Goal: Transaction & Acquisition: Purchase product/service

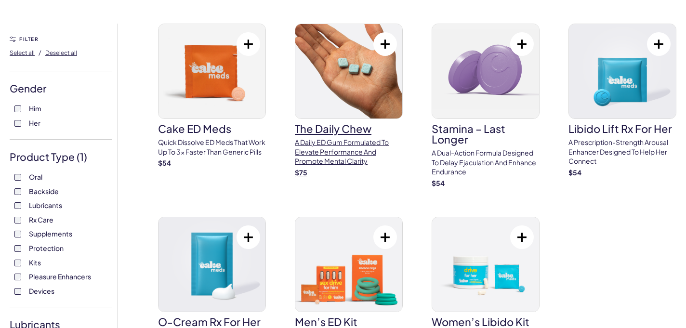
scroll to position [66, 0]
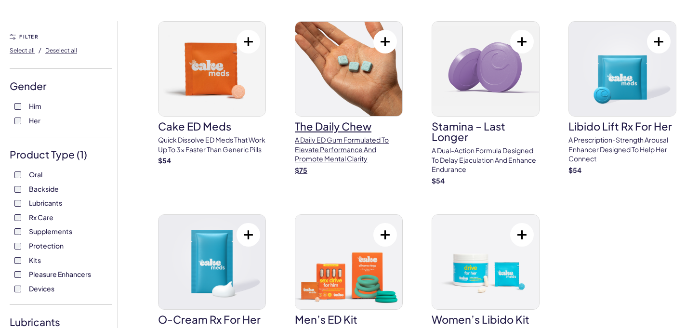
click at [343, 152] on p "A Daily ED Gum Formulated To Elevate Performance And Promote Mental Clarity" at bounding box center [349, 149] width 108 height 28
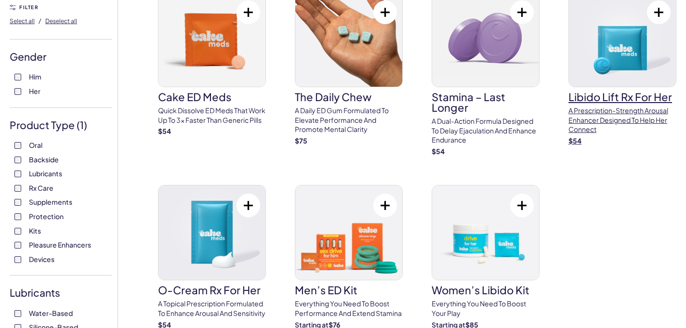
scroll to position [142, 0]
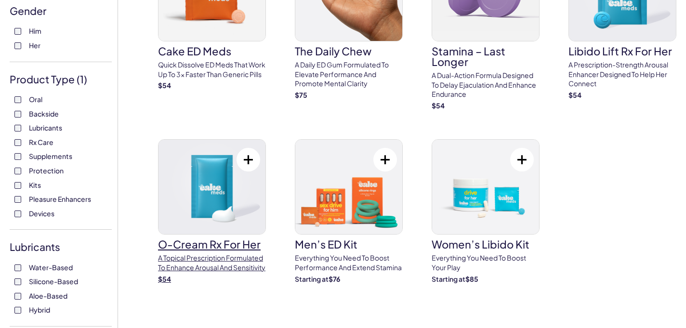
click at [204, 262] on p "A topical prescription formulated to enhance arousal and sensitivity" at bounding box center [212, 262] width 108 height 19
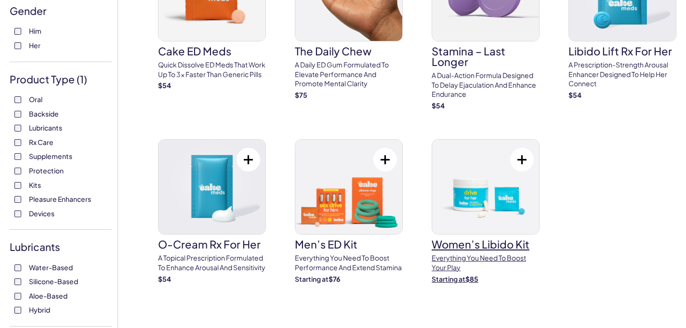
click at [507, 249] on h3 "Women’s Libido Kit" at bounding box center [486, 244] width 108 height 11
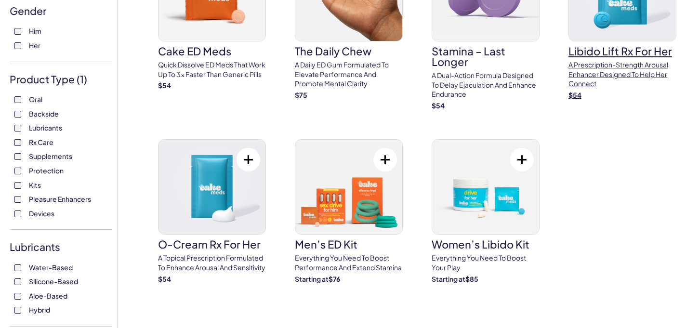
click at [595, 68] on p "A prescription-strength arousal enhancer designed to help her connect" at bounding box center [622, 74] width 108 height 28
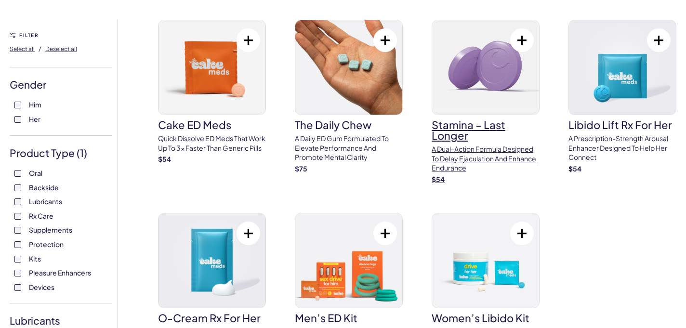
scroll to position [126, 0]
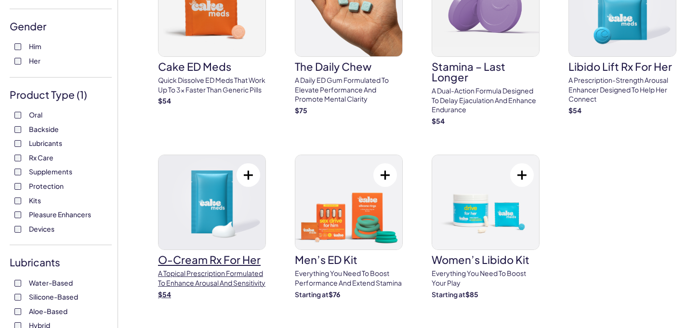
click at [221, 237] on img at bounding box center [211, 202] width 107 height 94
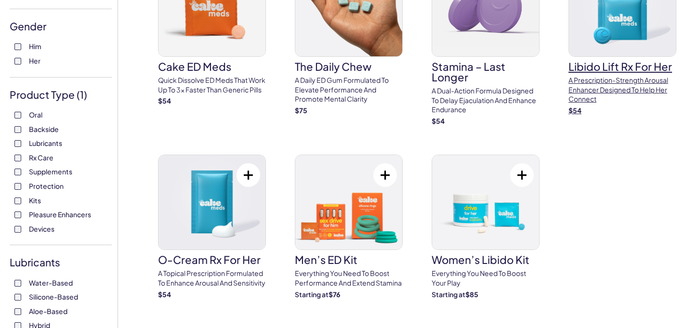
click at [602, 48] on img at bounding box center [622, 9] width 107 height 94
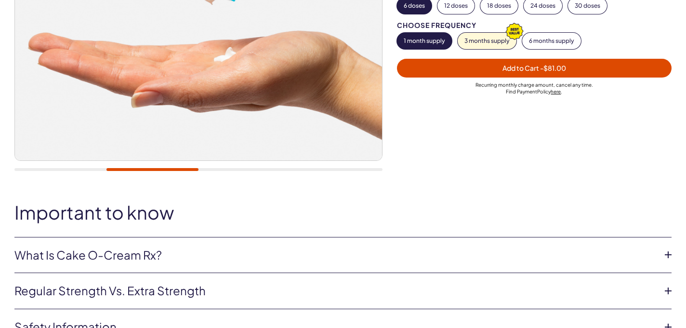
scroll to position [365, 0]
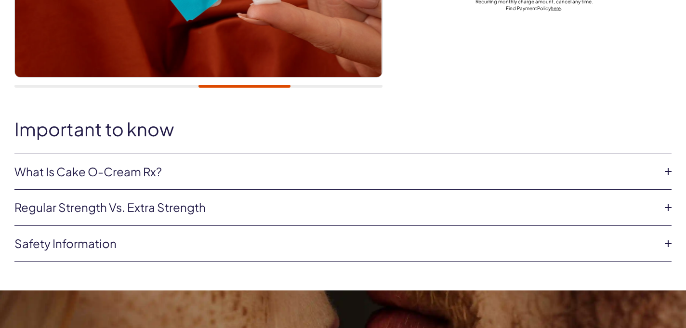
click at [208, 170] on link "What is Cake O-Cream Rx?" at bounding box center [334, 172] width 641 height 16
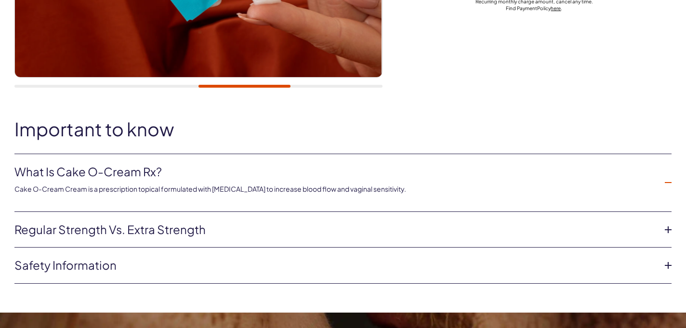
click at [208, 170] on link "What is Cake O-Cream Rx?" at bounding box center [334, 172] width 641 height 16
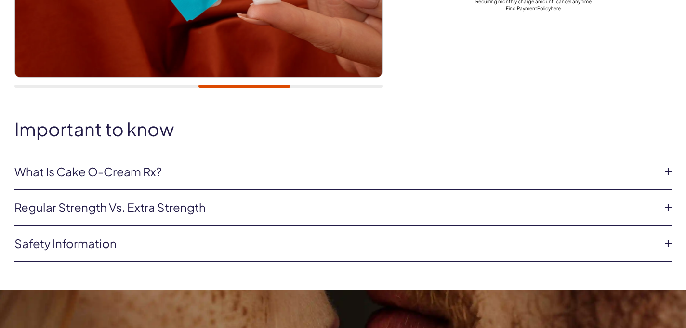
click at [197, 197] on li "Regular strength vs. extra strength Both regular and extra strength O-Cream hav…" at bounding box center [342, 208] width 657 height 36
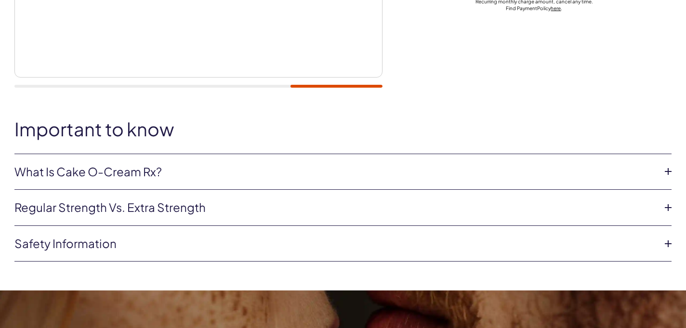
click at [197, 216] on li "Regular strength vs. extra strength Both regular and extra strength O-Cream hav…" at bounding box center [342, 208] width 657 height 36
click at [197, 207] on link "Regular strength vs. extra strength" at bounding box center [334, 207] width 641 height 16
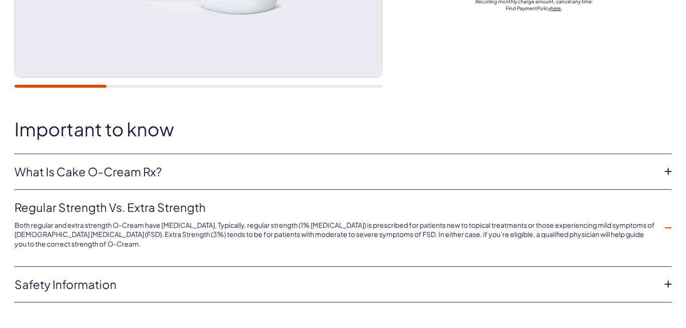
click at [196, 206] on link "Regular strength vs. extra strength" at bounding box center [334, 207] width 641 height 16
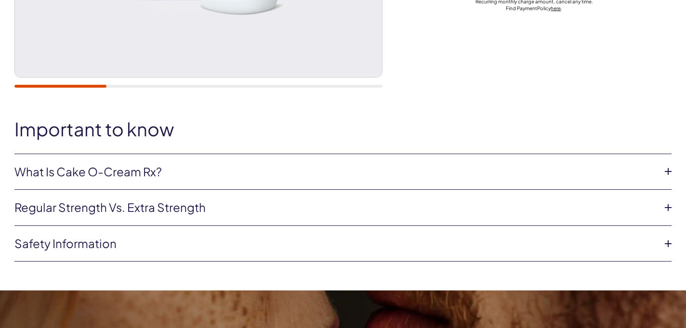
click at [177, 248] on link "Safety information" at bounding box center [334, 244] width 641 height 16
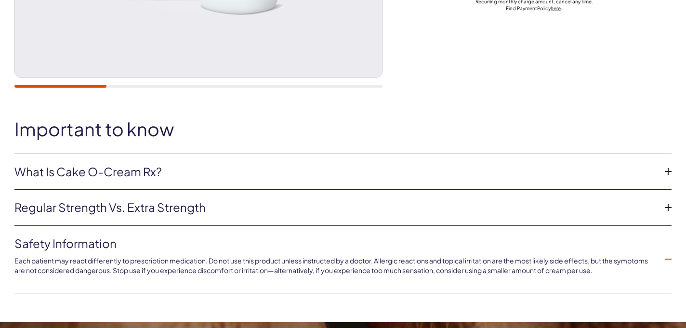
click at [177, 248] on link "Safety information" at bounding box center [334, 244] width 641 height 16
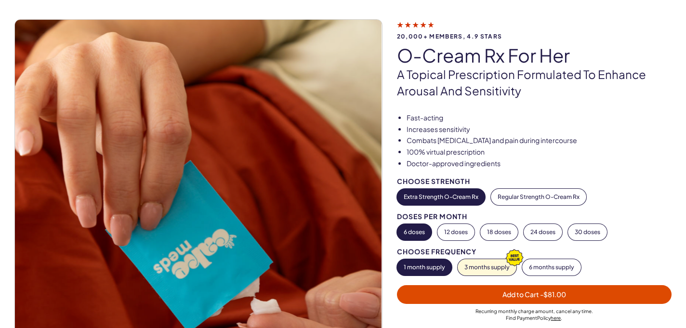
scroll to position [124, 0]
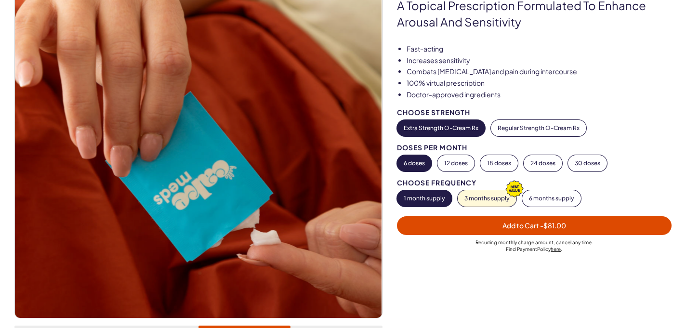
click at [453, 228] on span "Add to Cart - $81.00" at bounding box center [534, 225] width 263 height 11
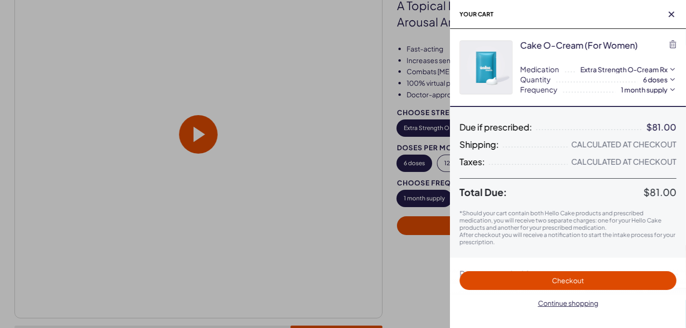
click at [384, 265] on div at bounding box center [343, 164] width 686 height 328
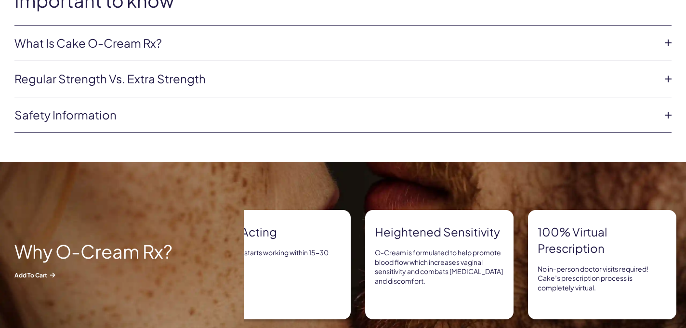
scroll to position [222, 0]
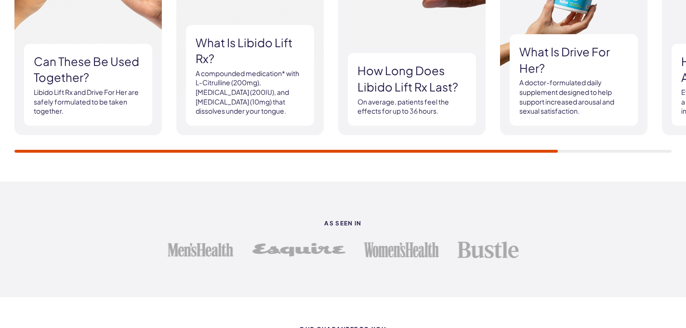
scroll to position [1084, 0]
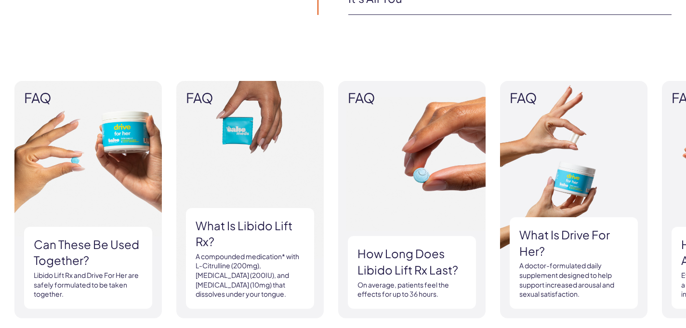
click at [264, 243] on h3 "What is Libido Lift Rx?" at bounding box center [250, 234] width 109 height 32
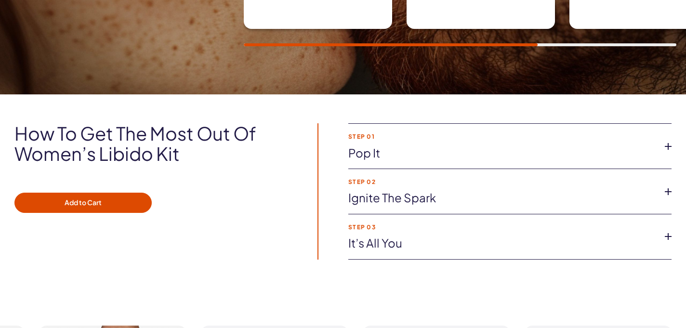
scroll to position [686, 0]
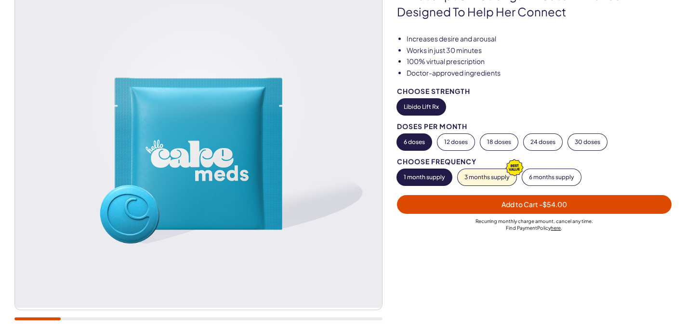
scroll to position [153, 0]
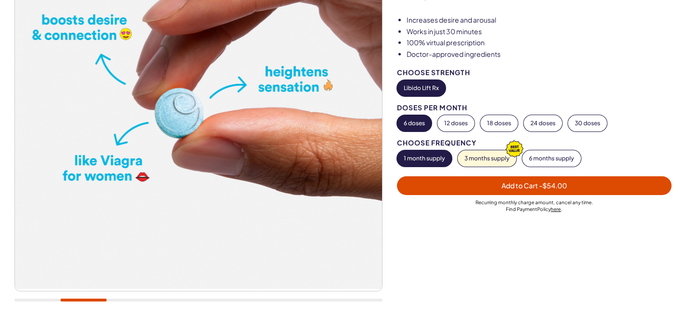
click at [439, 194] on button "Add to Cart - $54.00" at bounding box center [534, 185] width 275 height 19
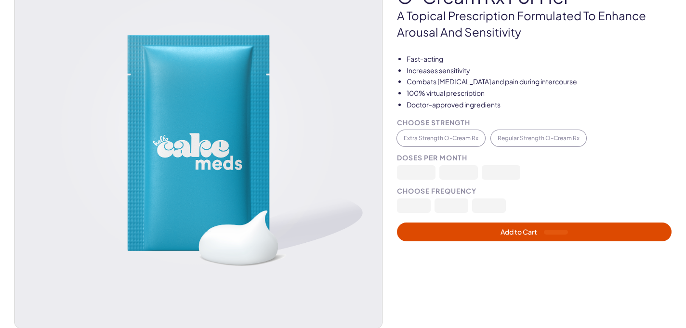
scroll to position [236, 0]
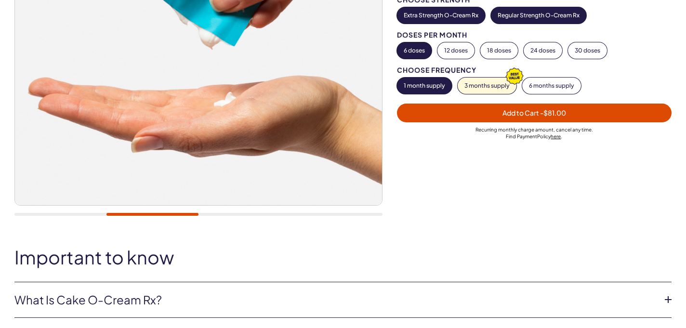
click at [509, 15] on button "Regular Strength O-Cream Rx" at bounding box center [538, 15] width 95 height 16
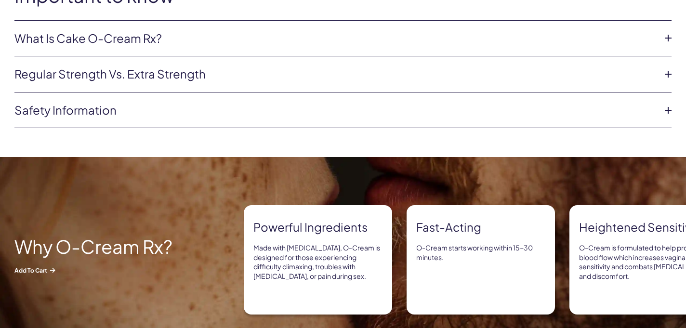
scroll to position [422, 0]
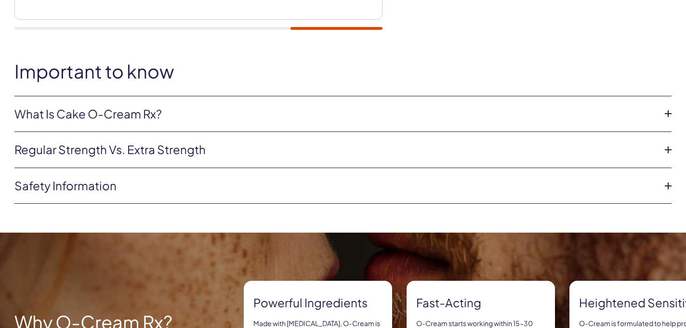
click at [317, 146] on link "Regular strength vs. extra strength" at bounding box center [334, 150] width 641 height 16
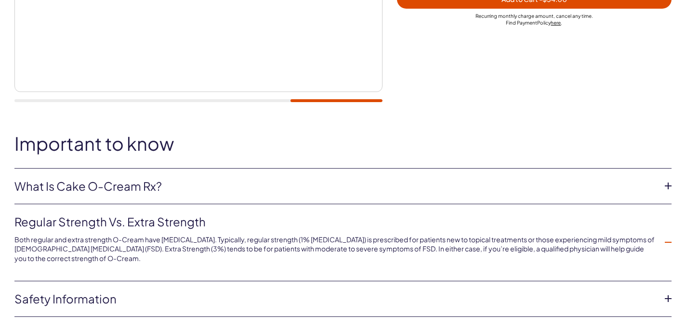
scroll to position [166, 0]
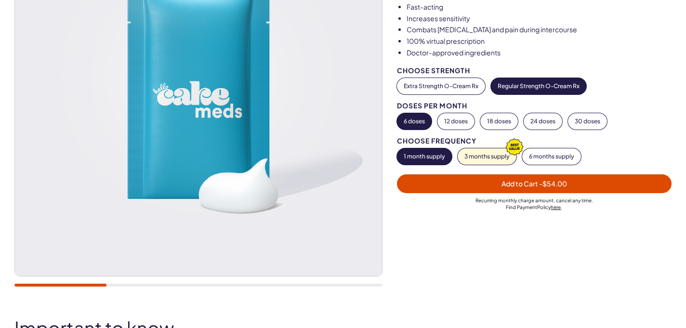
click at [542, 88] on button "Regular Strength O-Cream Rx" at bounding box center [538, 86] width 95 height 16
click at [445, 179] on span "Add to Cart - $54.00" at bounding box center [534, 183] width 263 height 11
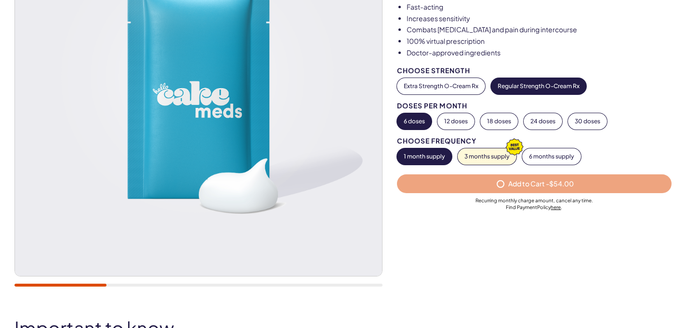
select select "**"
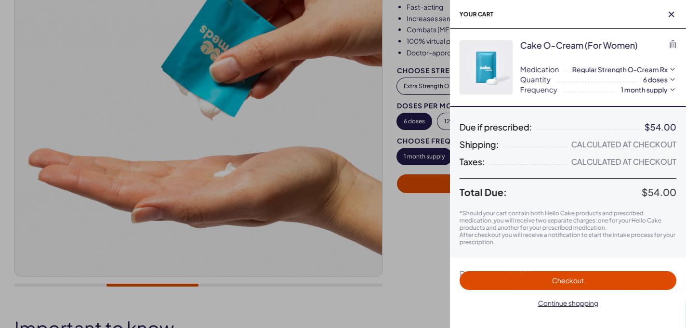
click at [414, 268] on div at bounding box center [343, 164] width 686 height 328
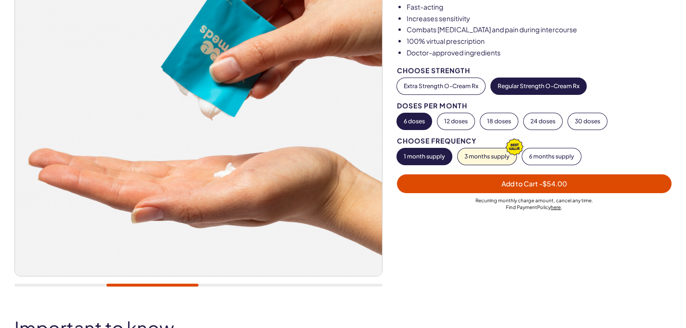
scroll to position [0, 0]
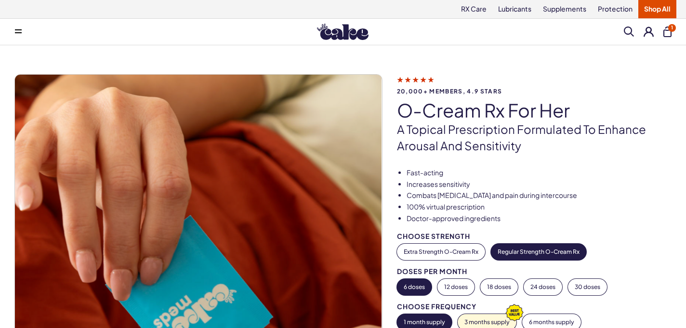
click at [666, 33] on button "1" at bounding box center [667, 31] width 8 height 11
select select "**"
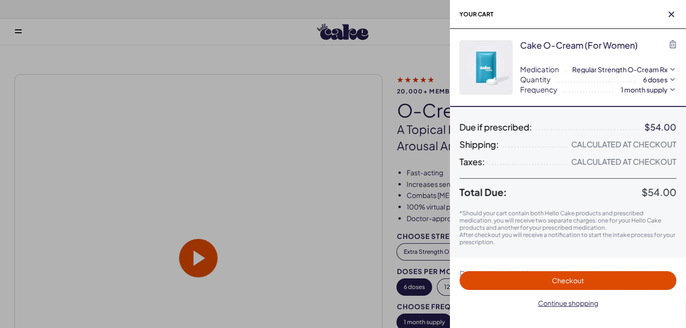
click at [394, 221] on div at bounding box center [343, 164] width 686 height 328
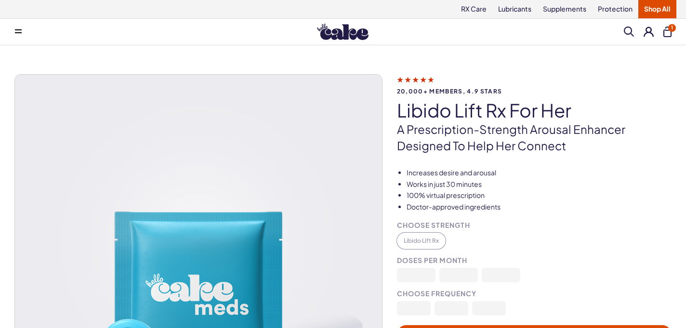
scroll to position [65, 0]
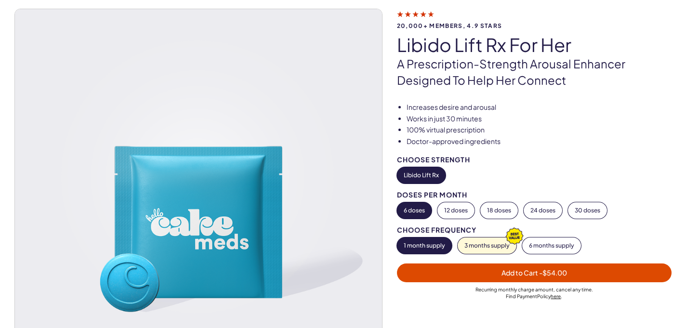
click at [436, 268] on span "Add to Cart - $54.00" at bounding box center [534, 272] width 263 height 11
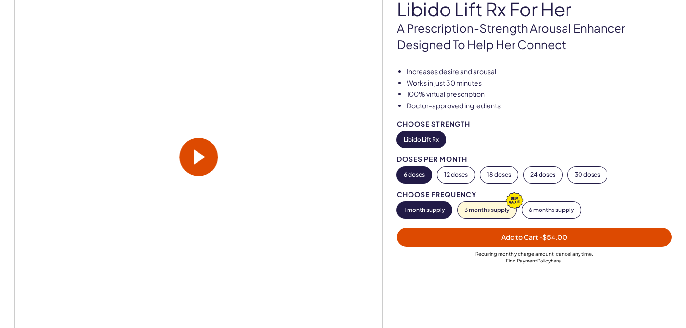
scroll to position [0, 0]
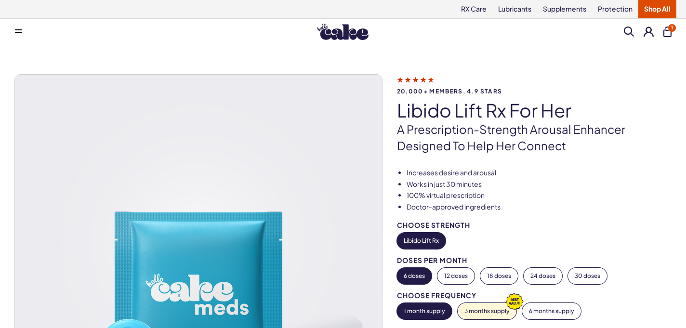
click at [667, 34] on button "1" at bounding box center [667, 31] width 8 height 11
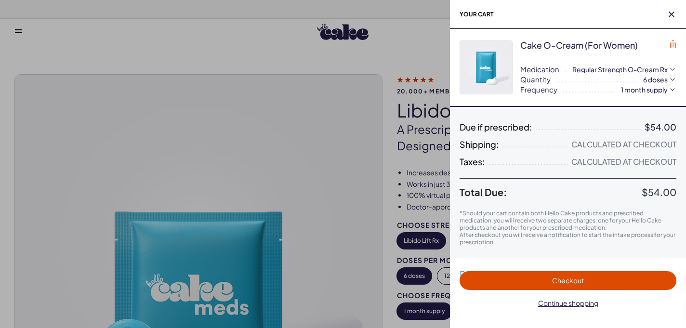
click at [672, 43] on icon "button" at bounding box center [672, 44] width 7 height 8
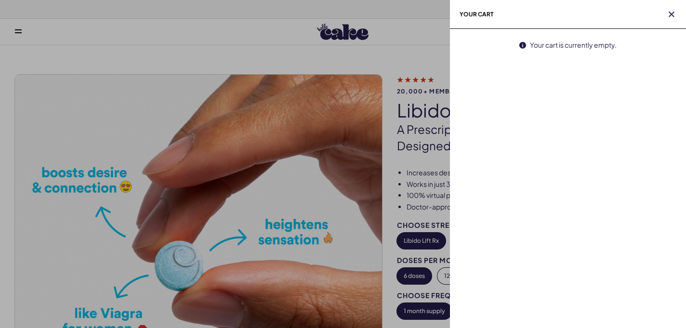
click at [400, 163] on div at bounding box center [343, 164] width 686 height 328
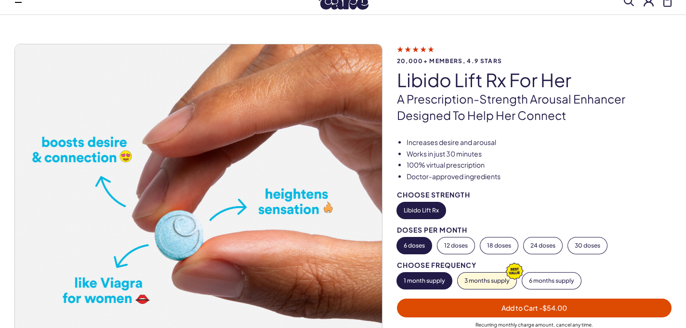
scroll to position [38, 0]
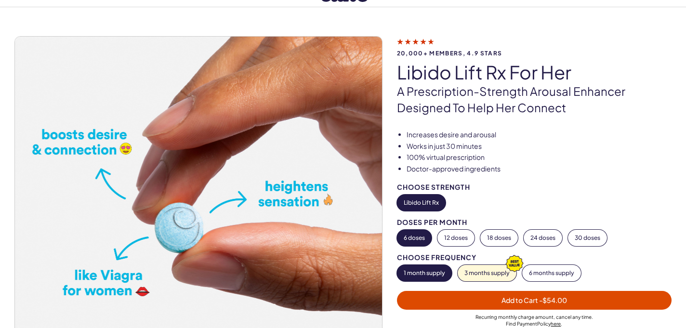
click at [416, 40] on icon at bounding box center [415, 41] width 37 height 10
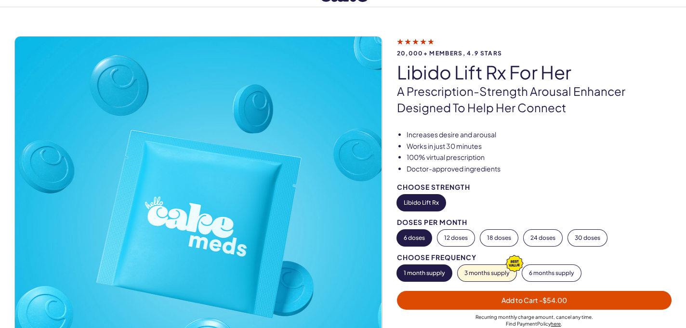
click at [462, 297] on span "Add to Cart - $54.00" at bounding box center [534, 300] width 263 height 11
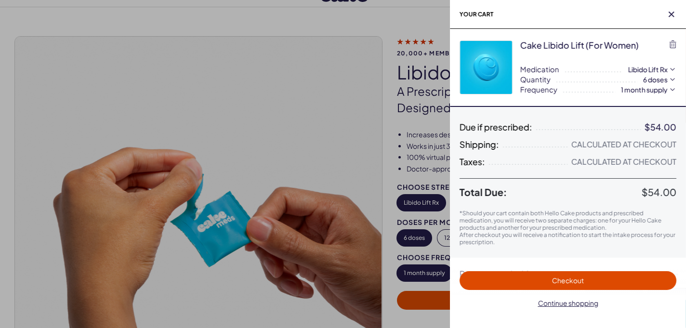
click at [435, 120] on div at bounding box center [343, 164] width 686 height 328
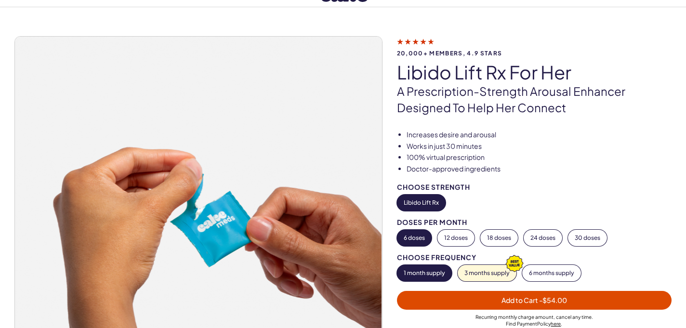
scroll to position [0, 0]
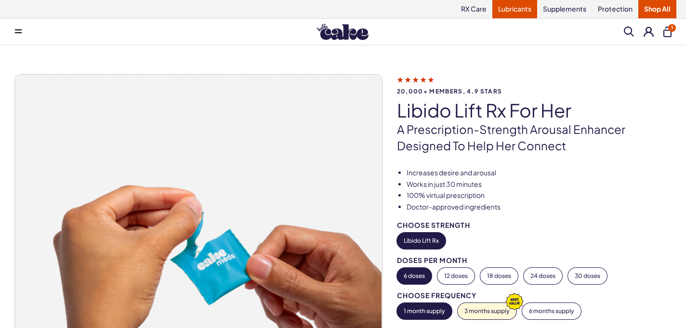
click at [511, 11] on link "Lubricants" at bounding box center [514, 9] width 45 height 18
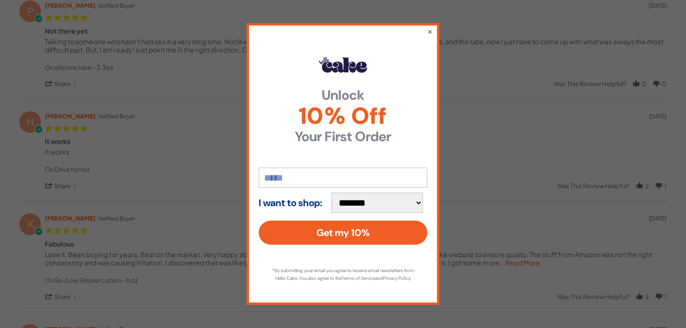
scroll to position [248, 0]
click at [431, 29] on button "×" at bounding box center [430, 32] width 6 height 12
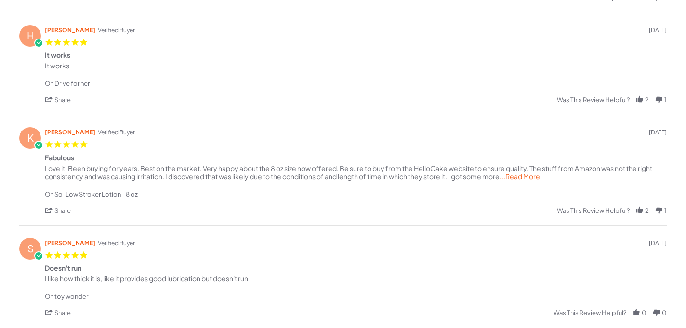
scroll to position [685, 0]
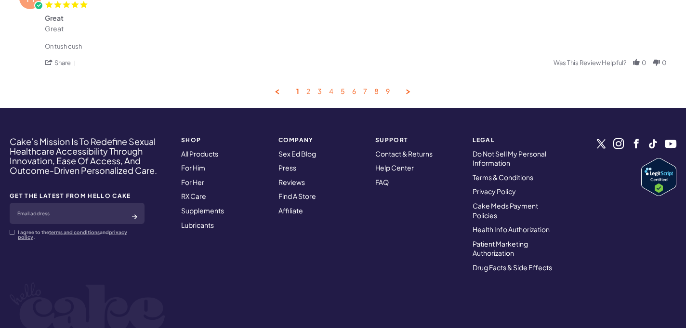
click at [308, 93] on link "2" at bounding box center [308, 91] width 4 height 9
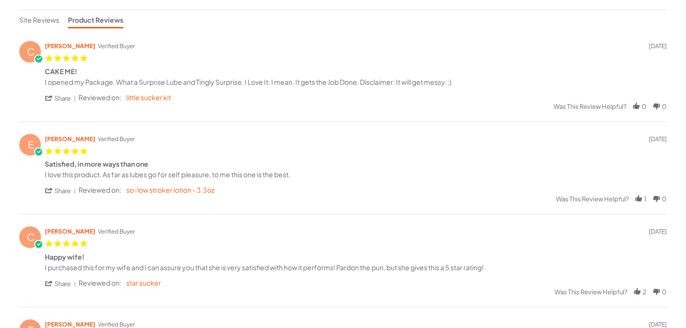
scroll to position [41, 0]
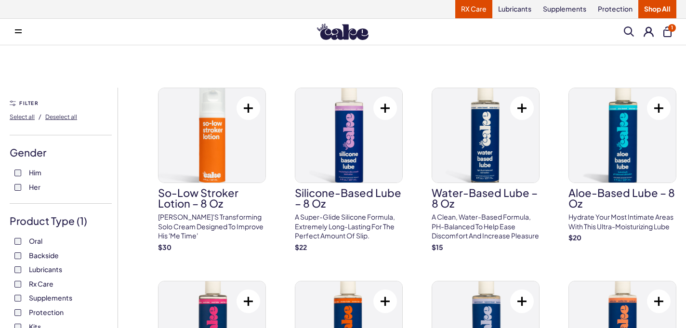
click at [475, 9] on link "RX Care" at bounding box center [473, 9] width 37 height 18
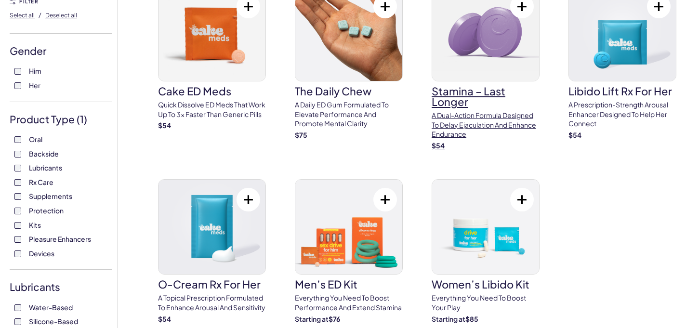
scroll to position [189, 0]
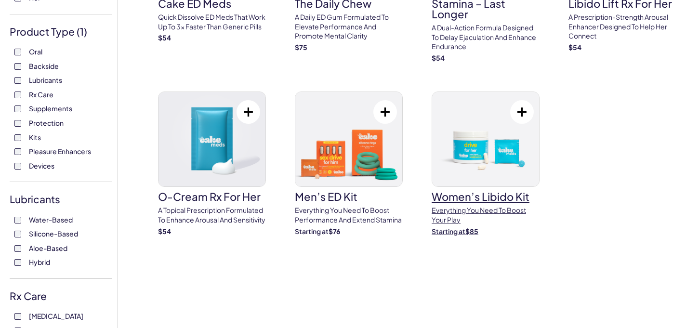
click at [484, 211] on p "Everything you need to Boost Your Play" at bounding box center [486, 215] width 108 height 19
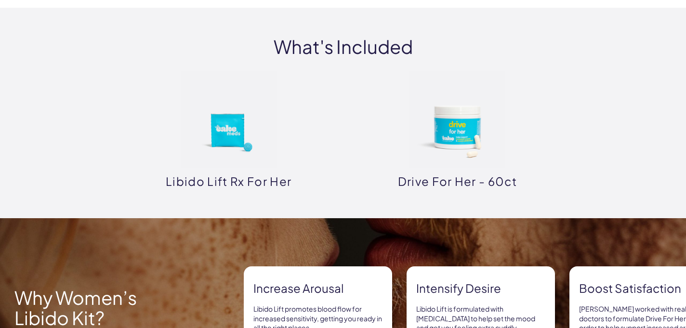
scroll to position [586, 0]
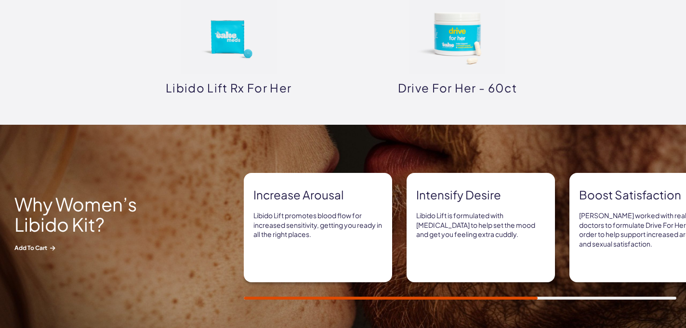
click at [493, 67] on img at bounding box center [457, 26] width 96 height 96
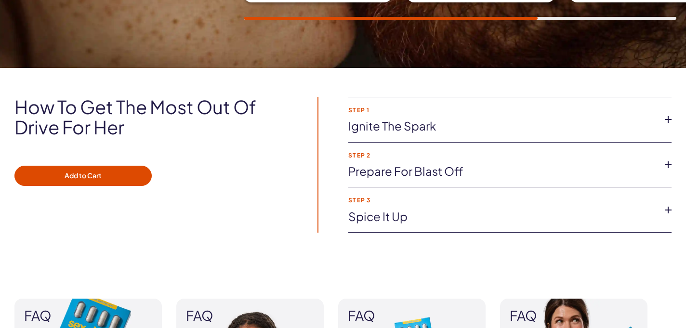
scroll to position [735, 0]
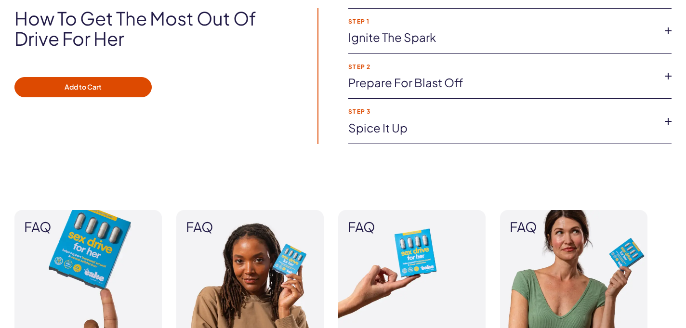
click at [423, 35] on link "Ignite the spark" at bounding box center [502, 37] width 308 height 16
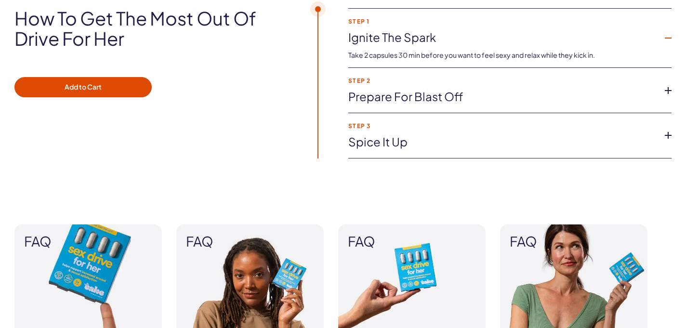
click at [424, 36] on link "Ignite the spark" at bounding box center [502, 37] width 308 height 16
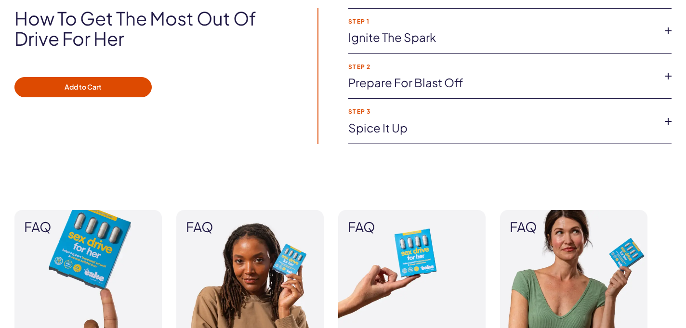
click at [419, 90] on link "Prepare for blast off" at bounding box center [502, 83] width 308 height 16
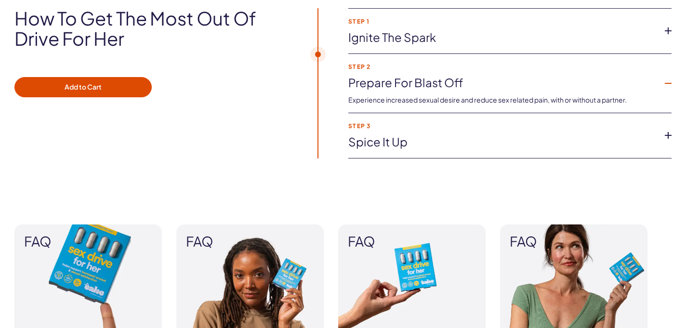
click at [418, 88] on link "Prepare for blast off" at bounding box center [502, 83] width 308 height 16
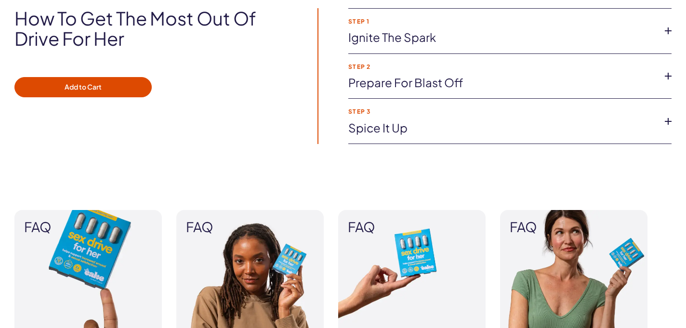
click at [406, 131] on link "Spice it up" at bounding box center [502, 128] width 308 height 16
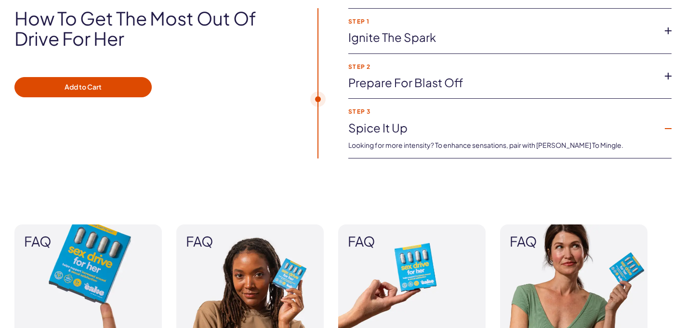
click at [406, 131] on link "Spice it up" at bounding box center [502, 128] width 308 height 16
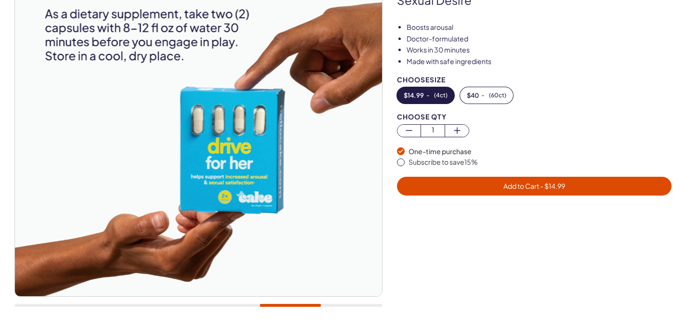
scroll to position [0, 0]
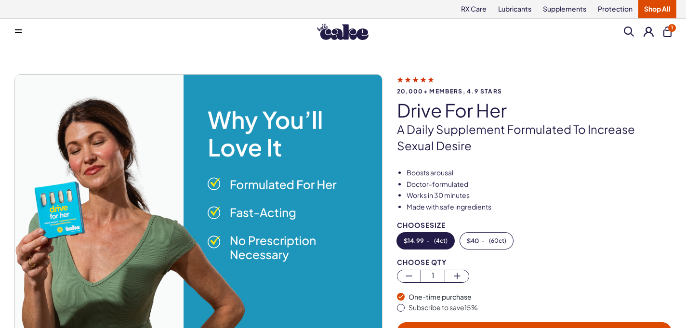
click at [669, 31] on button "1" at bounding box center [667, 31] width 8 height 11
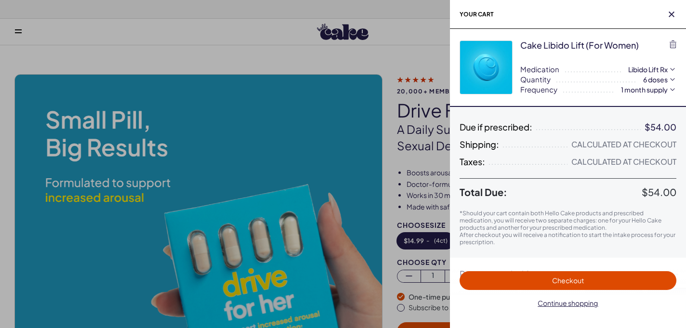
click at [367, 46] on div at bounding box center [343, 164] width 686 height 328
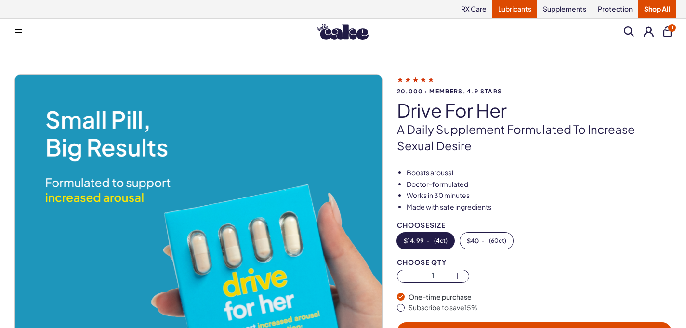
click at [509, 3] on link "Lubricants" at bounding box center [514, 9] width 45 height 18
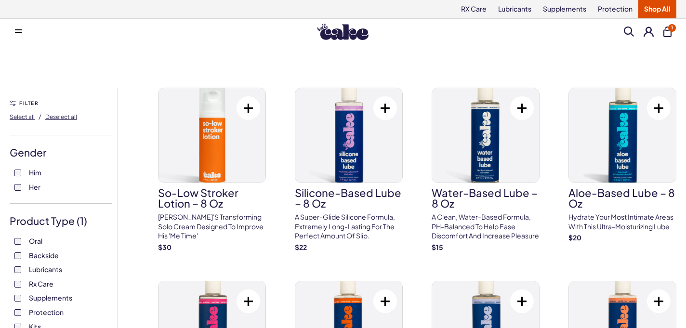
click at [666, 30] on button "1" at bounding box center [667, 31] width 8 height 11
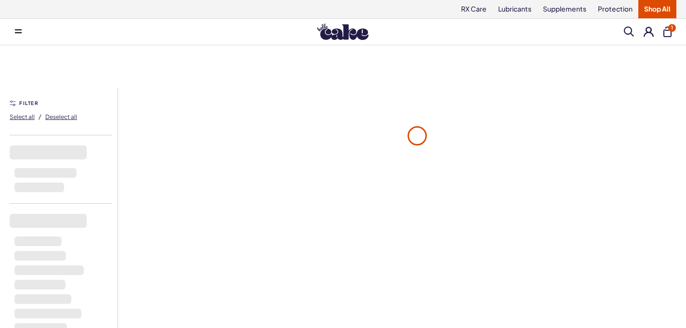
click at [666, 31] on button "1" at bounding box center [667, 31] width 8 height 11
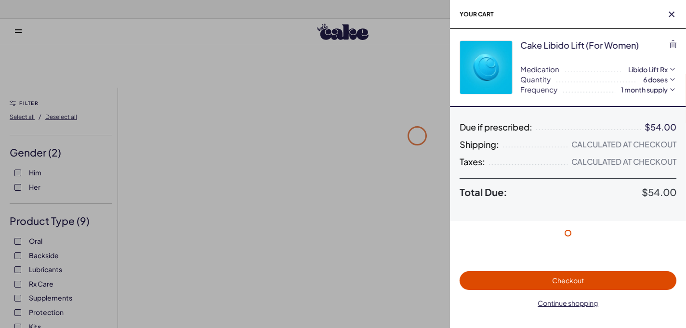
click at [564, 278] on span "Checkout" at bounding box center [568, 280] width 32 height 9
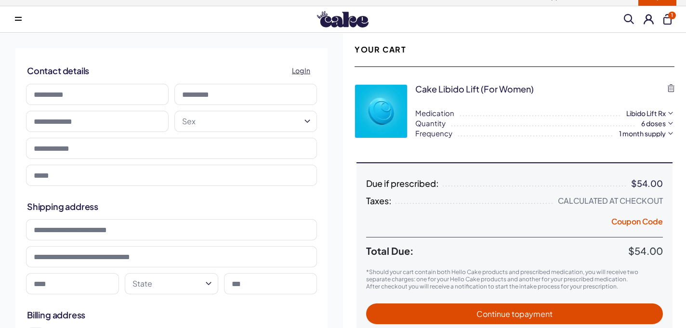
scroll to position [13, 0]
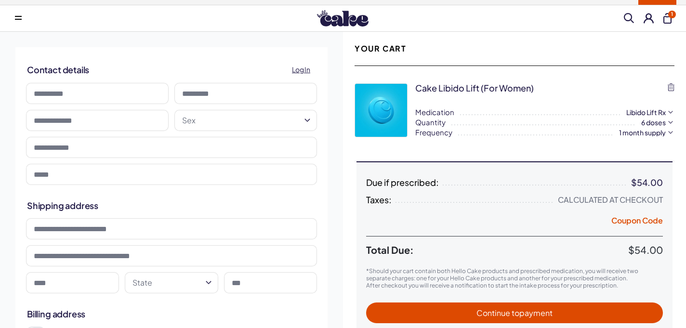
click at [105, 88] on input at bounding box center [97, 93] width 143 height 21
type input "****"
type input "**********"
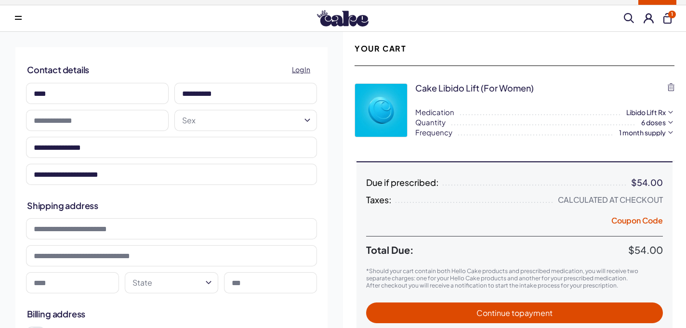
type input "**********"
click at [90, 120] on input "**********" at bounding box center [97, 120] width 143 height 21
type input "**********"
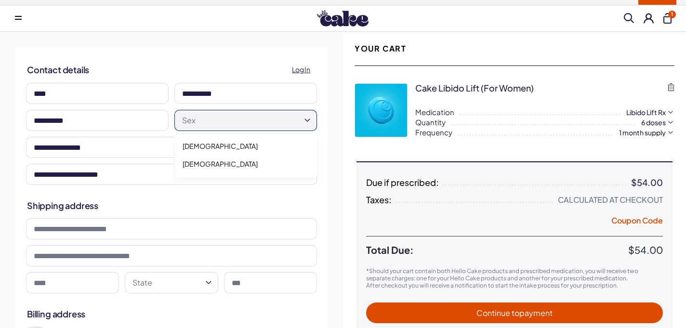
select select "******"
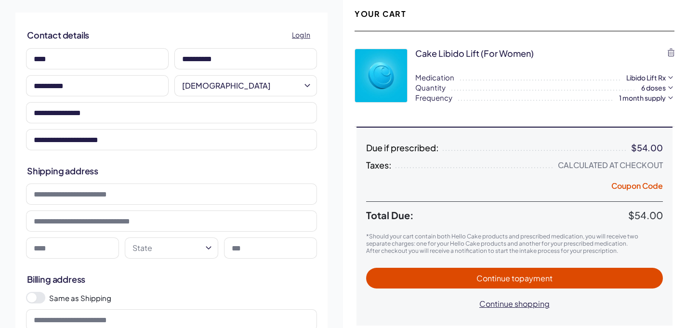
scroll to position [70, 0]
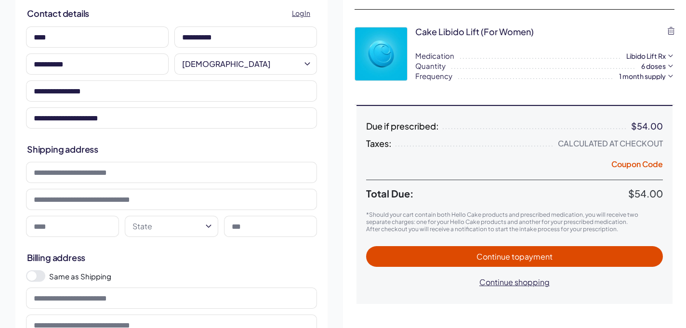
click at [142, 177] on input at bounding box center [171, 172] width 291 height 21
type input "**********"
click at [102, 225] on input at bounding box center [72, 226] width 93 height 21
type input "*********"
click at [166, 230] on html "RX Care Lubricants Supplements Protection Shop All Menu Him Her Everything 1" at bounding box center [343, 299] width 686 height 738
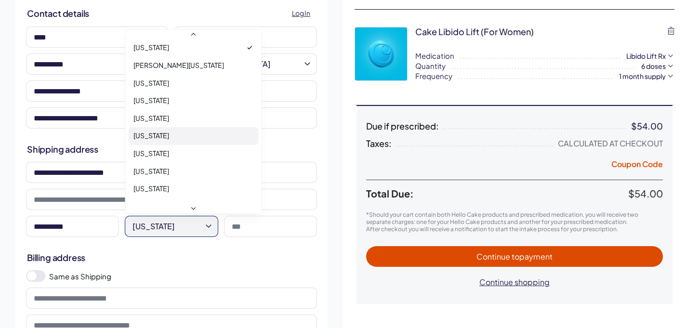
scroll to position [385, 0]
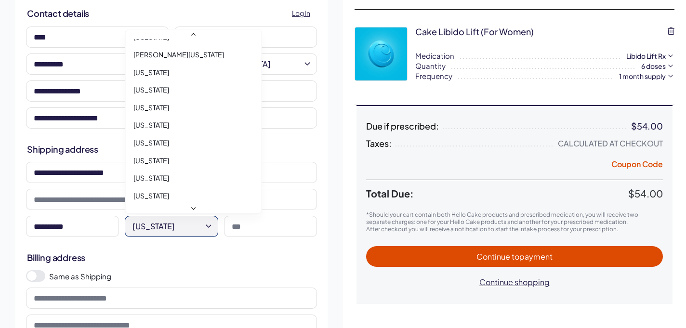
select select "**"
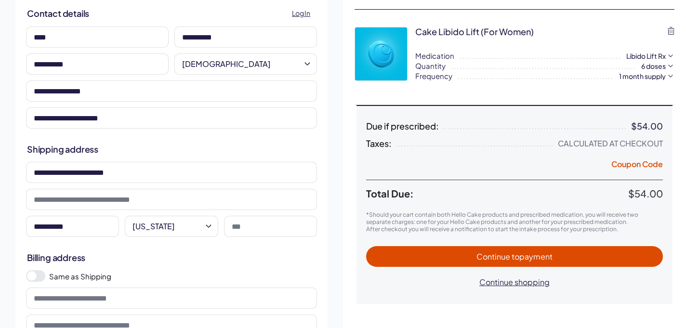
click at [247, 231] on input at bounding box center [270, 226] width 93 height 21
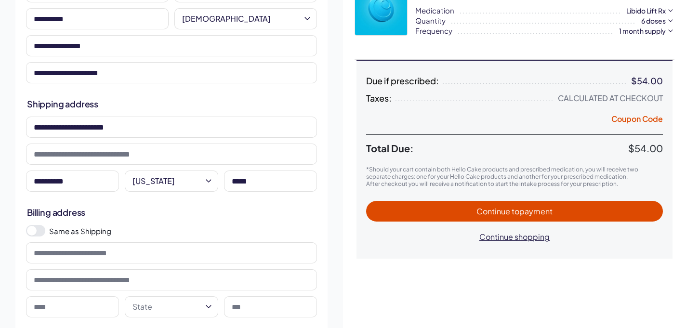
scroll to position [161, 0]
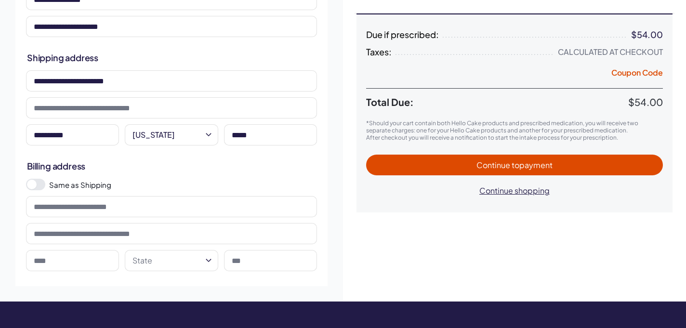
type input "*****"
click at [123, 207] on input at bounding box center [171, 206] width 291 height 21
type input "**********"
type input "*********"
select select "**"
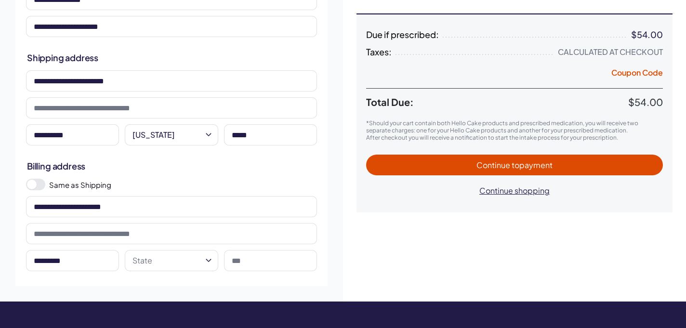
type input "*****"
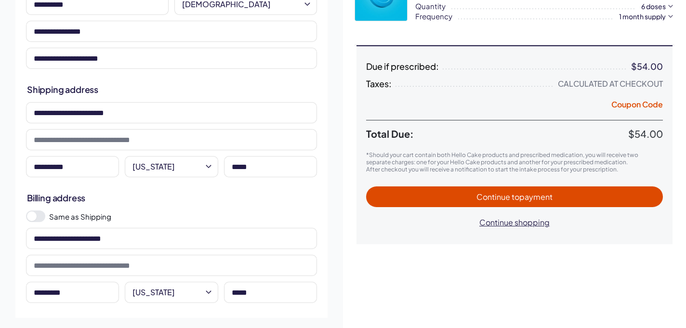
scroll to position [49, 0]
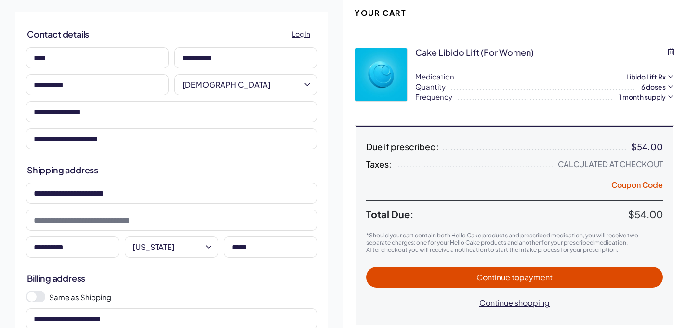
click at [545, 280] on span "to payment" at bounding box center [531, 277] width 41 height 10
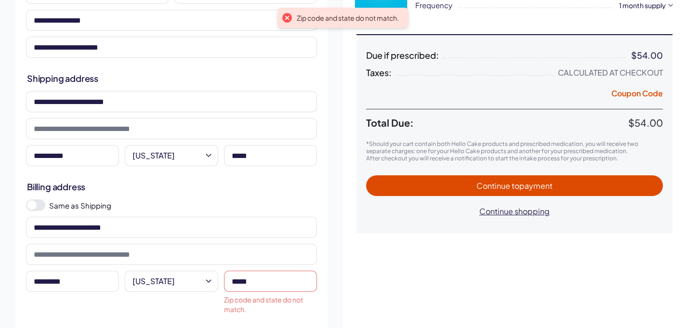
scroll to position [227, 0]
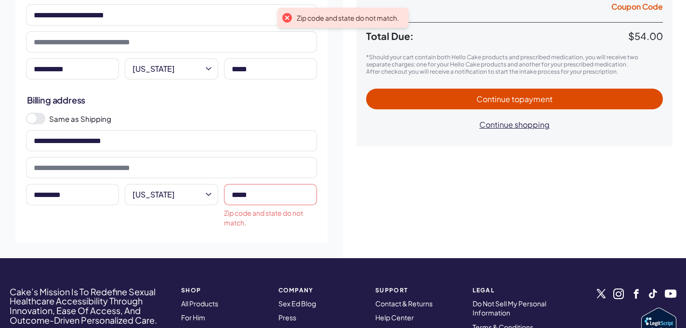
click at [267, 197] on input "*****" at bounding box center [270, 194] width 93 height 21
click at [436, 99] on span "Continue to payment" at bounding box center [514, 98] width 277 height 11
click at [199, 199] on html "RX Care Lubricants Supplements Protection Shop All Menu Him Her Everything 1" at bounding box center [343, 153] width 686 height 760
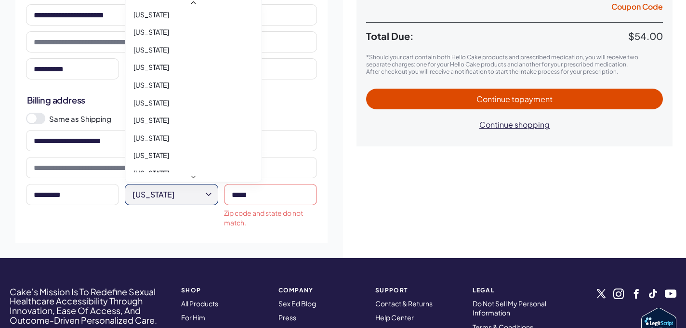
scroll to position [403, 0]
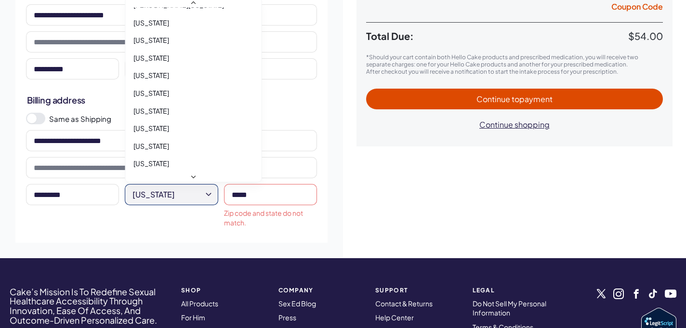
select select "**"
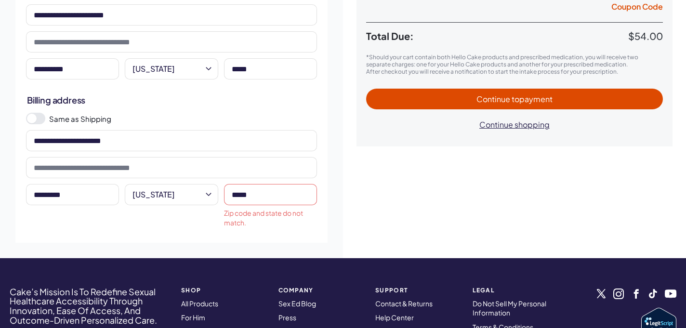
click at [504, 102] on span "Continue to payment" at bounding box center [514, 99] width 76 height 10
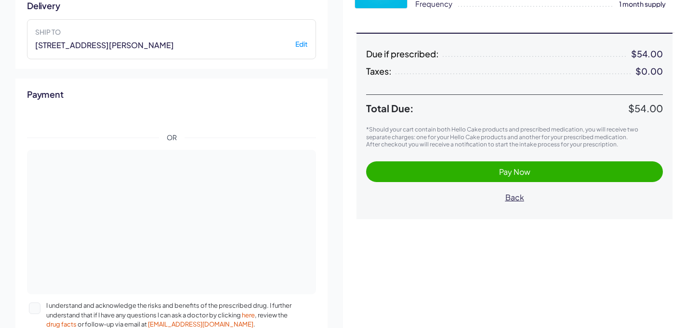
scroll to position [71, 0]
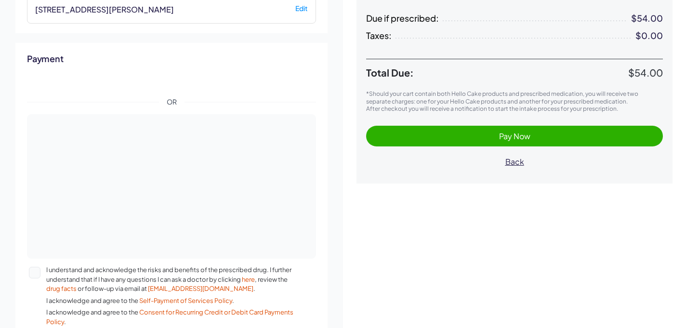
click at [519, 135] on span "Pay Now" at bounding box center [514, 136] width 31 height 10
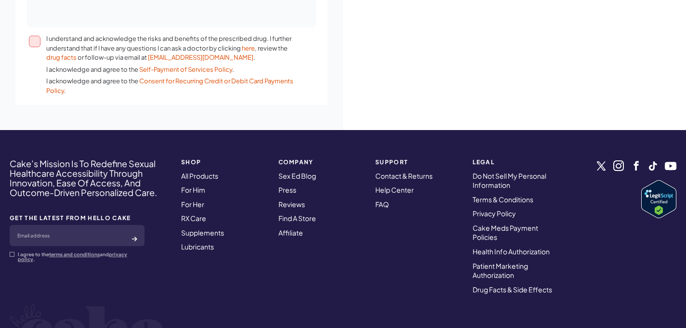
scroll to position [409, 0]
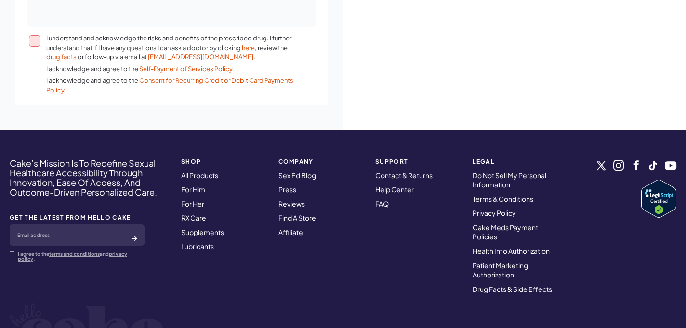
click at [28, 41] on div "I understand and acknowledge the risks and benefits of the prescribed drug. I f…" at bounding box center [171, 64] width 289 height 61
click at [44, 35] on div at bounding box center [37, 64] width 17 height 61
click at [40, 35] on button "I understand and acknowledge the risks and benefits of the prescribed drug. I f…" at bounding box center [35, 41] width 12 height 12
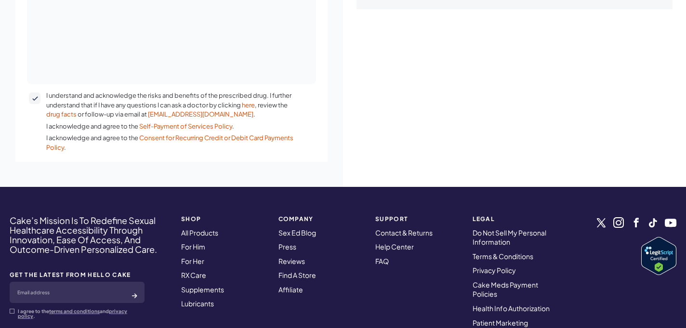
scroll to position [275, 0]
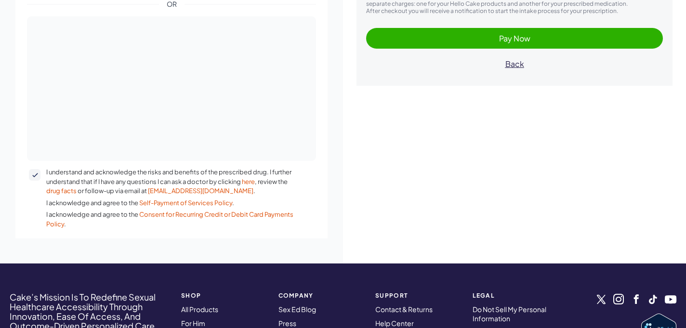
click at [472, 41] on span "Pay Now" at bounding box center [514, 38] width 277 height 11
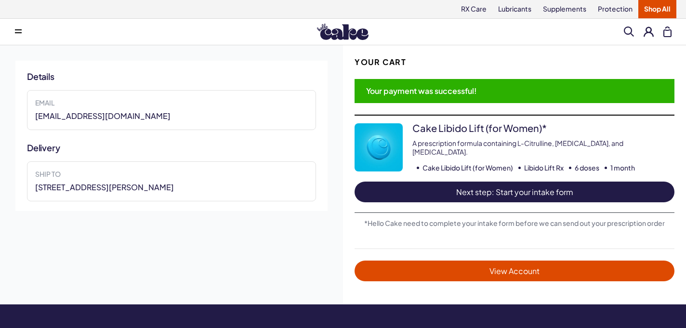
click at [464, 192] on span "Next step: Start your intake form" at bounding box center [514, 191] width 301 height 11
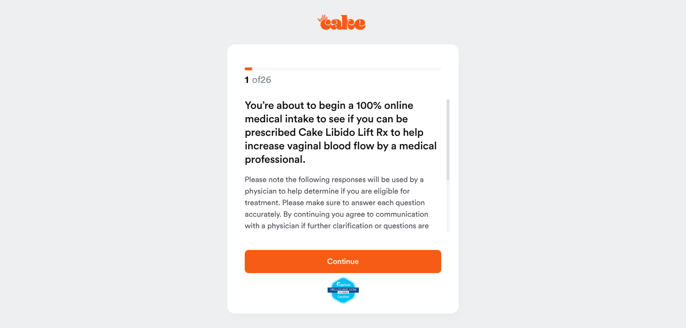
click at [353, 267] on span "Continue" at bounding box center [343, 262] width 166 height 12
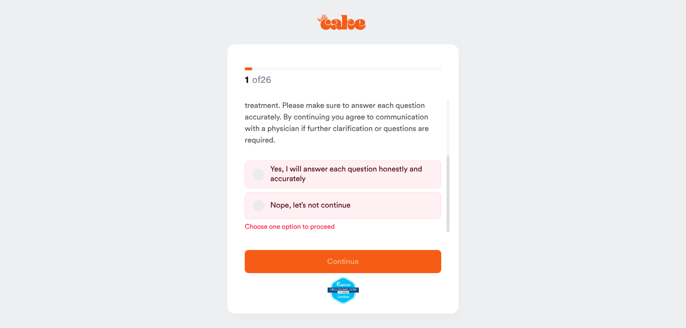
click at [256, 176] on button "Yes, I will answer each question honestly and accurately" at bounding box center [259, 175] width 12 height 12
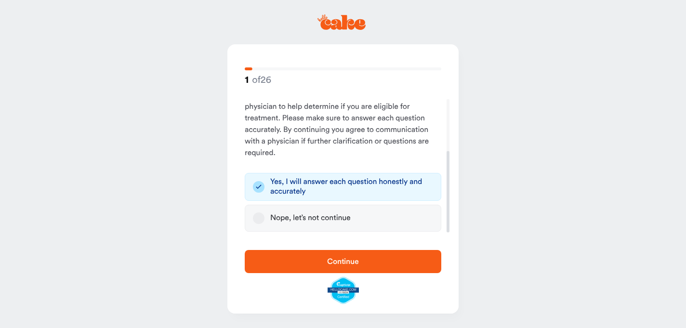
scroll to position [85, 0]
click at [340, 259] on span "Continue" at bounding box center [343, 262] width 32 height 8
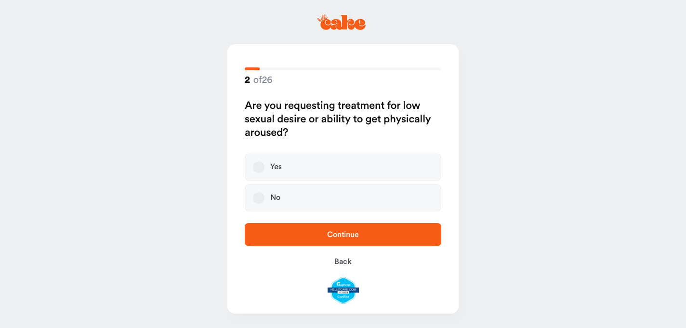
click at [258, 170] on button "Yes" at bounding box center [259, 167] width 12 height 12
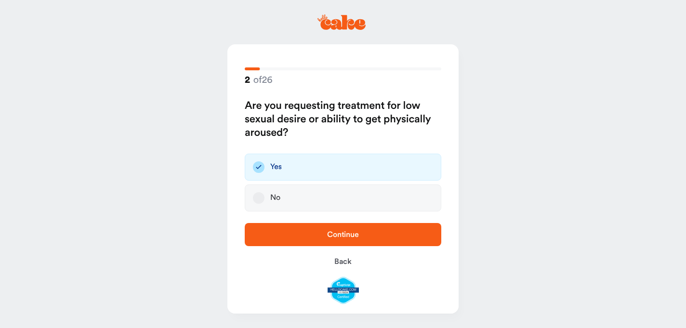
click at [306, 236] on span "Continue" at bounding box center [343, 235] width 166 height 12
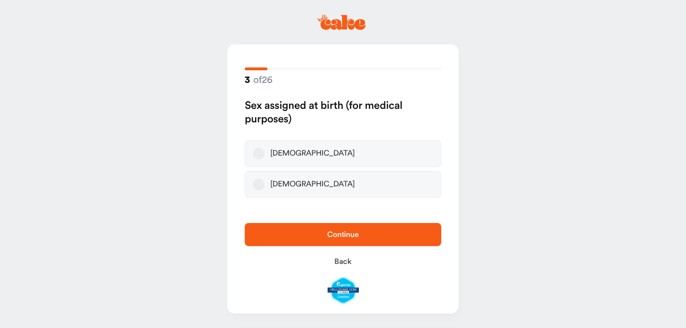
click at [258, 153] on button "[DEMOGRAPHIC_DATA]" at bounding box center [259, 154] width 12 height 12
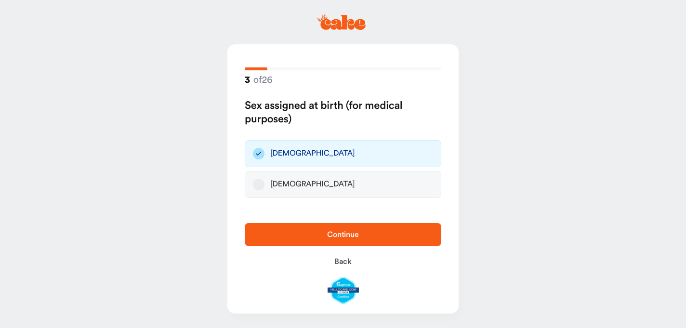
click at [323, 233] on span "Continue" at bounding box center [343, 235] width 166 height 12
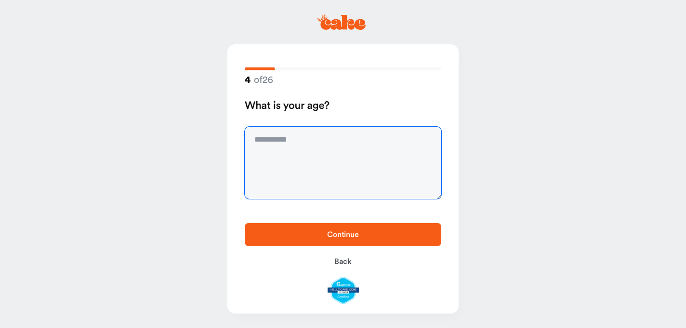
click at [288, 173] on textarea at bounding box center [343, 163] width 196 height 72
type textarea "**"
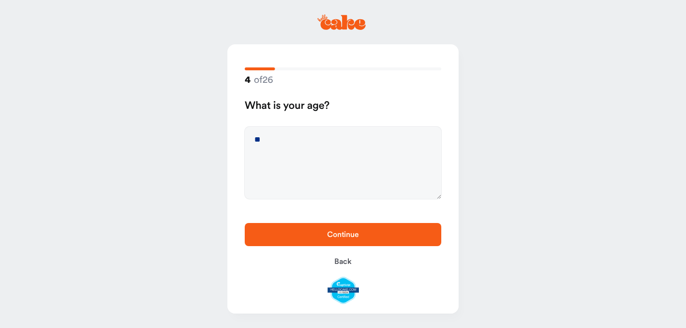
click at [314, 232] on span "Continue" at bounding box center [343, 235] width 166 height 12
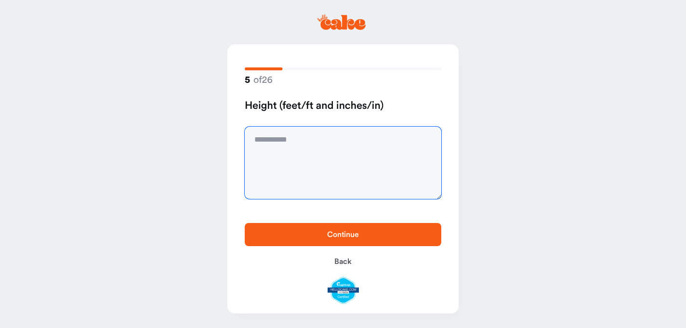
click at [283, 155] on textarea at bounding box center [343, 163] width 196 height 72
type textarea "****"
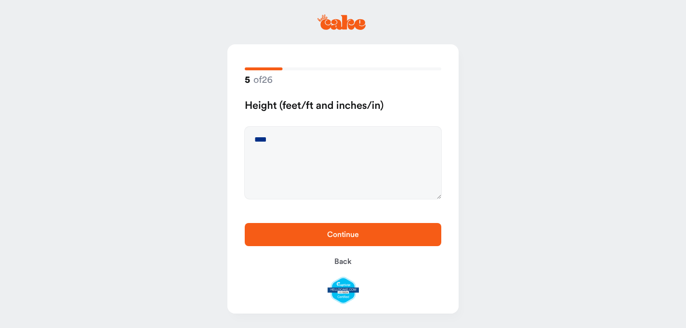
click at [291, 241] on button "Continue" at bounding box center [343, 234] width 196 height 23
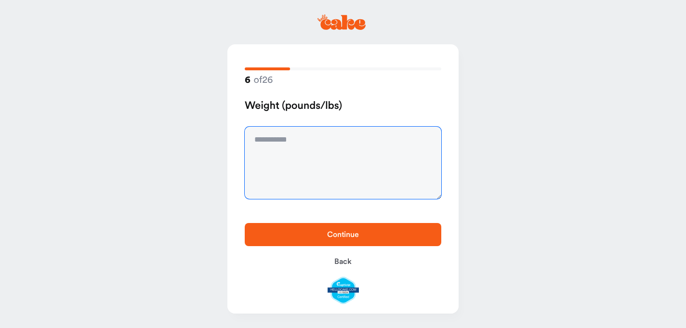
click at [280, 159] on textarea at bounding box center [343, 163] width 196 height 72
type textarea "***"
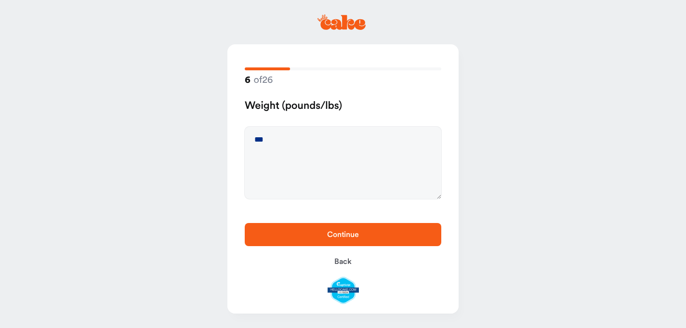
click at [283, 212] on div "6 of 26 Weight (pounds/lbs) ***" at bounding box center [342, 128] width 231 height 169
click at [286, 222] on div "Continue Back" at bounding box center [342, 263] width 231 height 100
click at [286, 225] on button "Continue" at bounding box center [343, 234] width 196 height 23
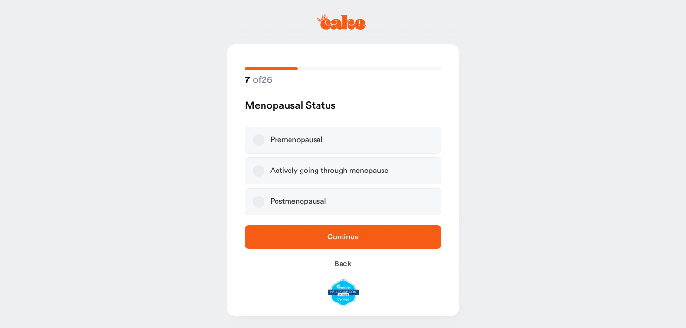
click at [255, 137] on button "Premenopausal" at bounding box center [259, 140] width 12 height 12
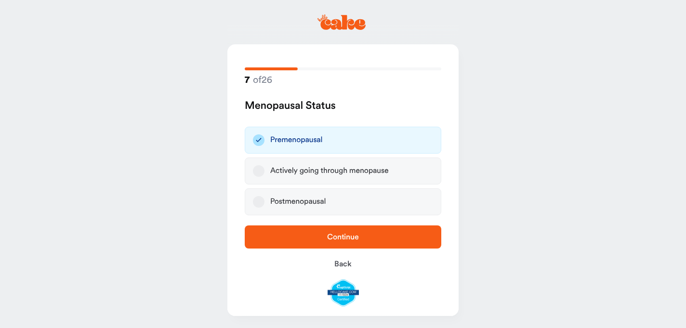
click at [307, 238] on span "Continue" at bounding box center [343, 237] width 166 height 12
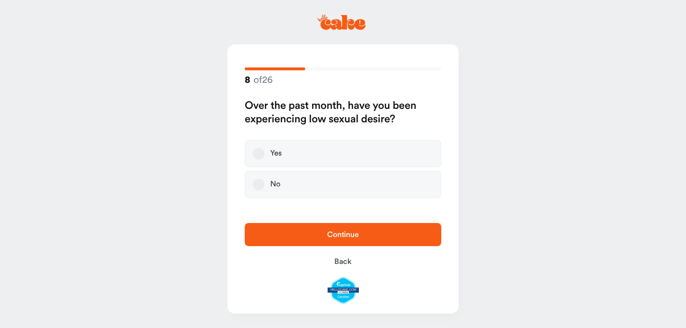
click at [261, 154] on button "Yes" at bounding box center [259, 154] width 12 height 12
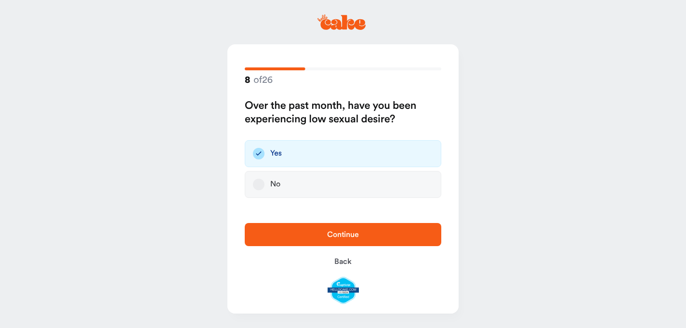
click at [275, 237] on span "Continue" at bounding box center [343, 235] width 166 height 12
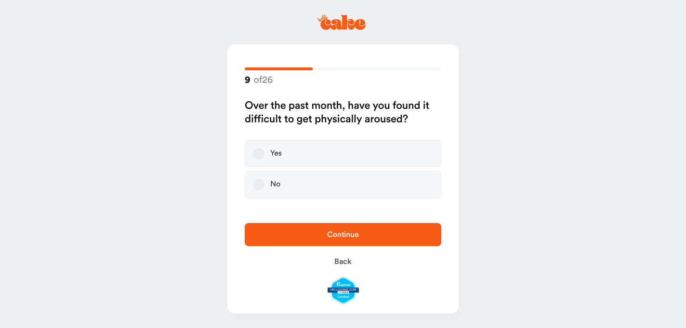
click at [257, 156] on button "Yes" at bounding box center [259, 154] width 12 height 12
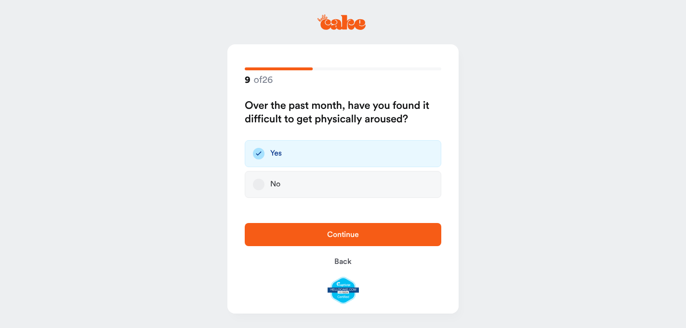
click at [271, 238] on span "Continue" at bounding box center [343, 235] width 166 height 12
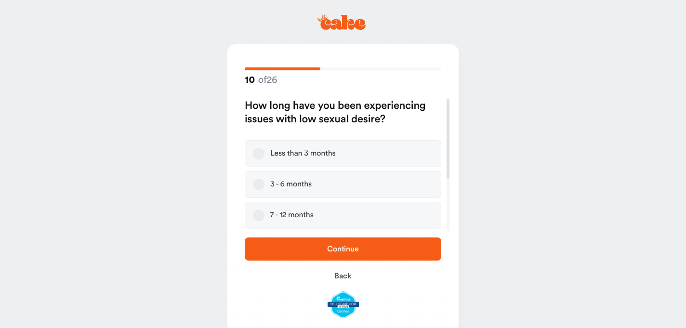
click at [260, 217] on button "7 - 12 months" at bounding box center [259, 215] width 12 height 12
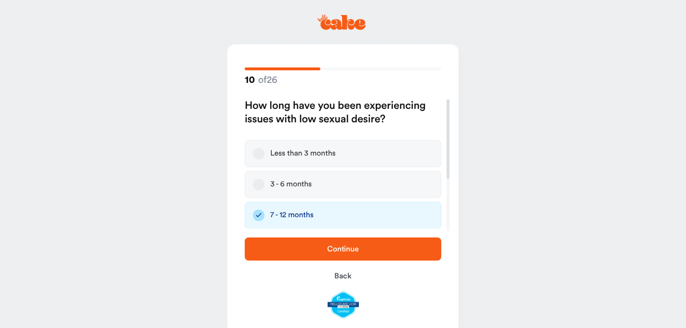
click at [270, 243] on span "Continue" at bounding box center [343, 249] width 166 height 12
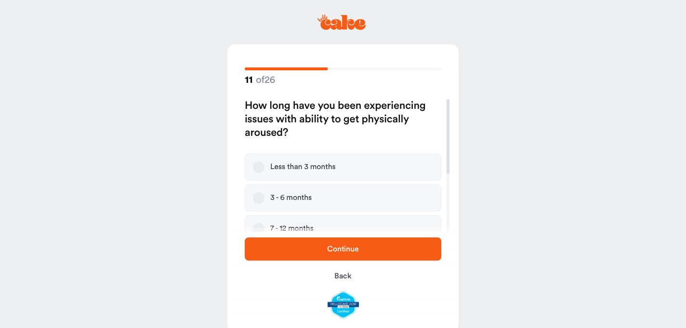
click at [257, 230] on div "Continue Back" at bounding box center [342, 278] width 231 height 100
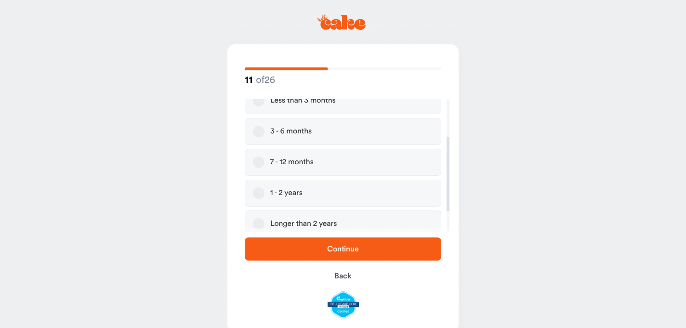
click at [257, 161] on button "7 - 12 months" at bounding box center [259, 163] width 12 height 12
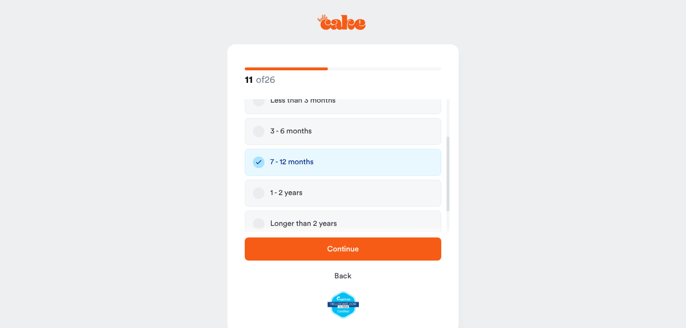
click at [285, 239] on button "Continue" at bounding box center [343, 248] width 196 height 23
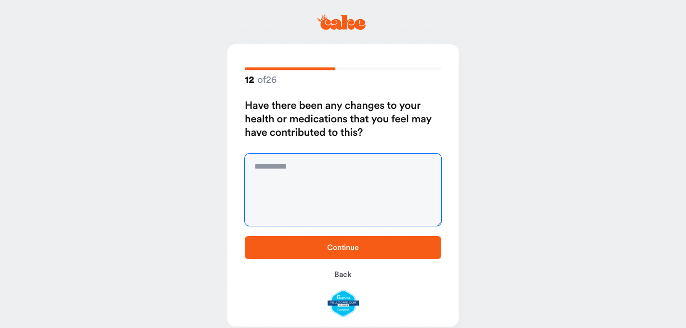
click at [298, 178] on textarea at bounding box center [343, 190] width 196 height 72
type textarea "**"
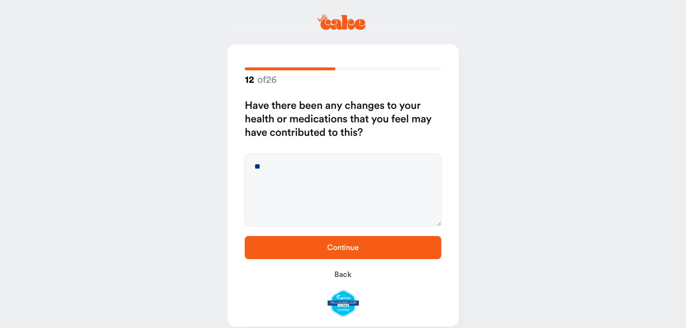
click at [300, 239] on button "Continue" at bounding box center [343, 247] width 196 height 23
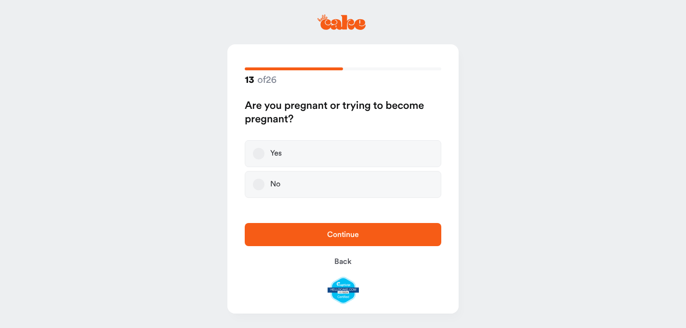
click at [261, 189] on button "No" at bounding box center [259, 185] width 12 height 12
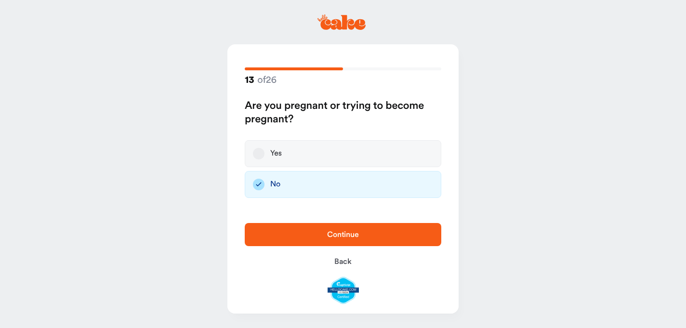
click at [275, 229] on span "Continue" at bounding box center [343, 235] width 166 height 12
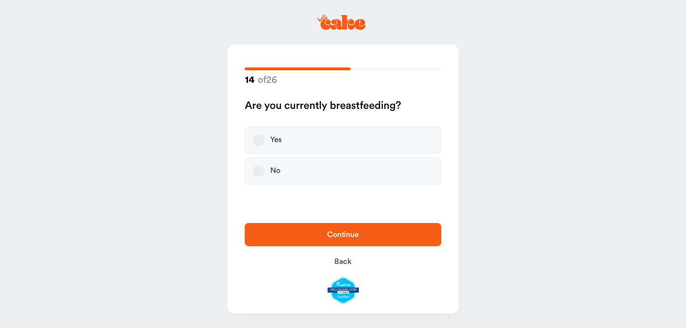
click at [262, 169] on button "No" at bounding box center [259, 171] width 12 height 12
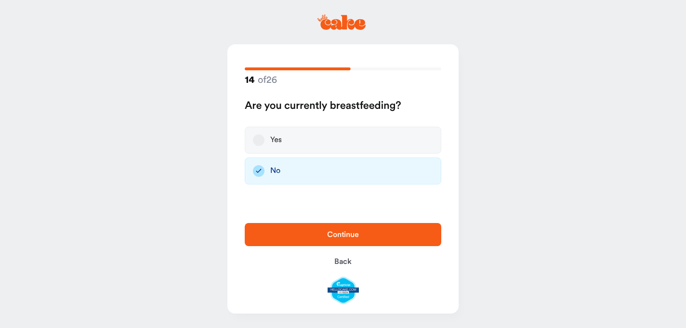
click at [275, 239] on span "Continue" at bounding box center [343, 235] width 166 height 12
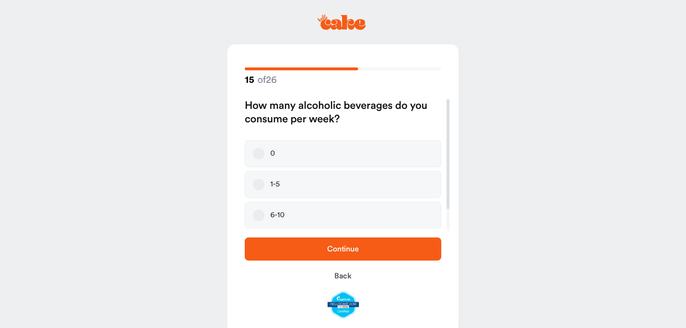
click at [257, 182] on button "1-5" at bounding box center [259, 185] width 12 height 12
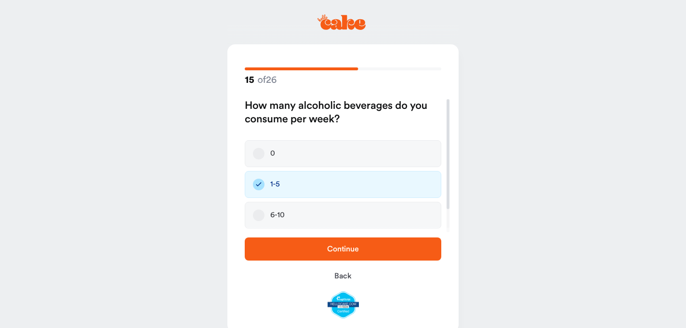
click at [273, 241] on button "Continue" at bounding box center [343, 248] width 196 height 23
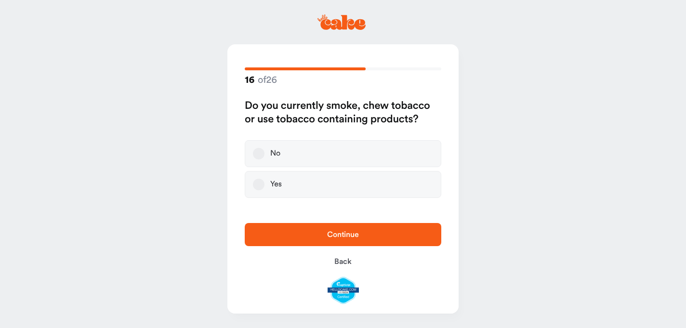
click at [258, 150] on button "No" at bounding box center [259, 154] width 12 height 12
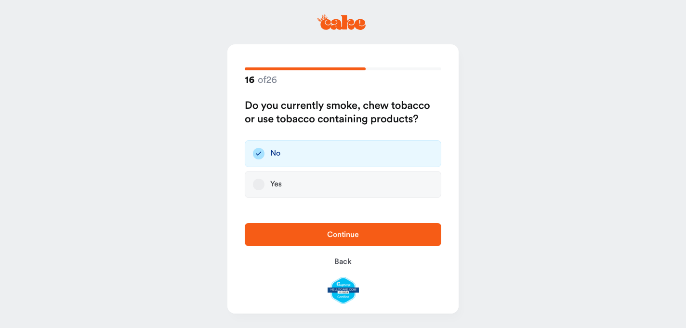
click at [264, 217] on div "Continue Back" at bounding box center [342, 263] width 231 height 100
click at [264, 225] on button "Continue" at bounding box center [343, 234] width 196 height 23
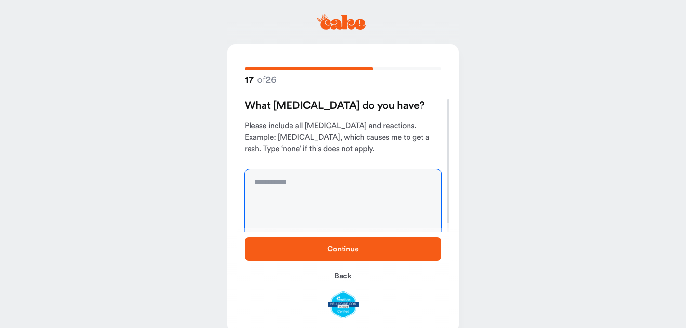
click at [280, 190] on textarea at bounding box center [343, 205] width 196 height 72
type textarea "****"
click at [301, 246] on span "Continue" at bounding box center [343, 249] width 166 height 12
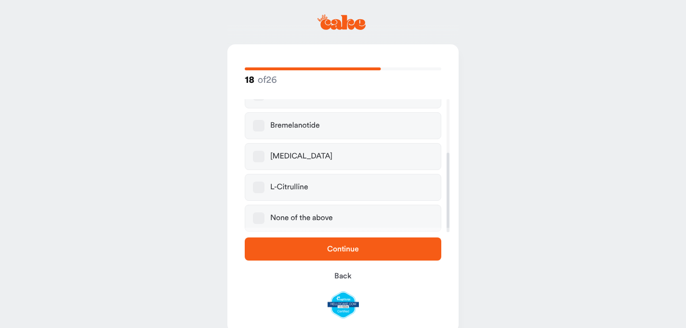
scroll to position [18, 0]
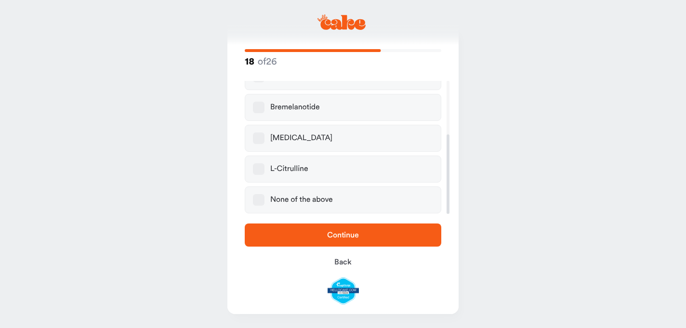
click at [256, 202] on button "None of the above" at bounding box center [259, 200] width 12 height 12
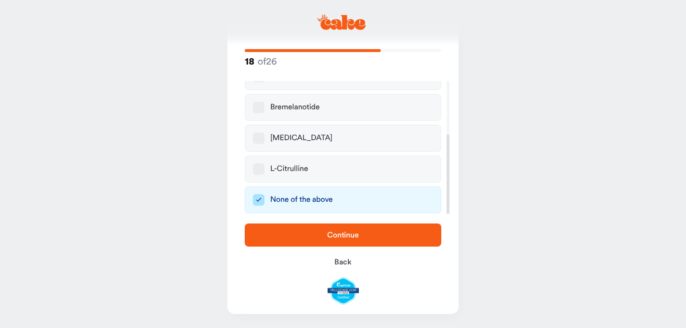
click at [275, 232] on span "Continue" at bounding box center [343, 235] width 166 height 12
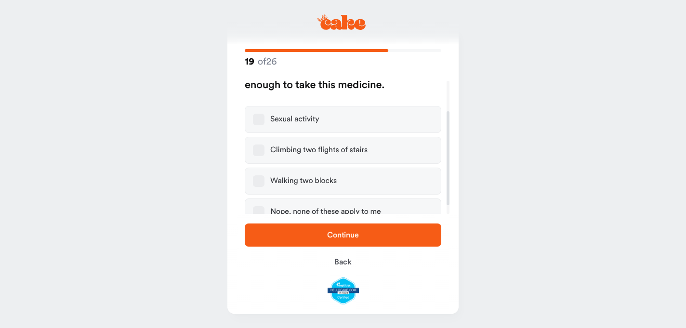
scroll to position [55, 0]
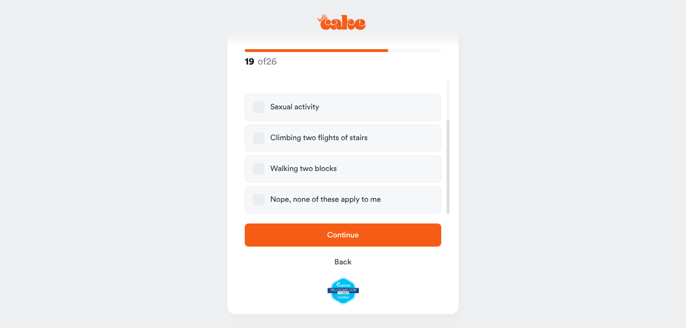
click at [254, 201] on button "Nope, none of these apply to me" at bounding box center [259, 200] width 12 height 12
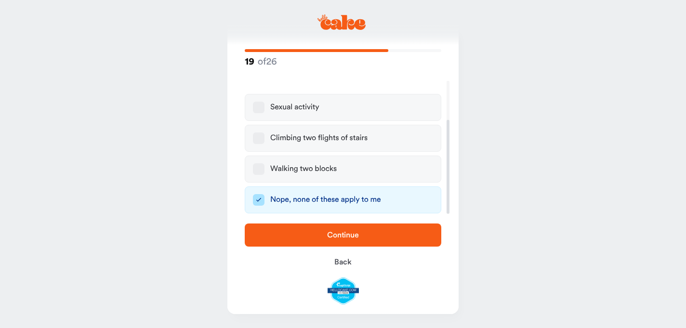
click at [274, 222] on div "Continue Back" at bounding box center [342, 264] width 231 height 100
click at [270, 238] on span "Continue" at bounding box center [343, 235] width 166 height 12
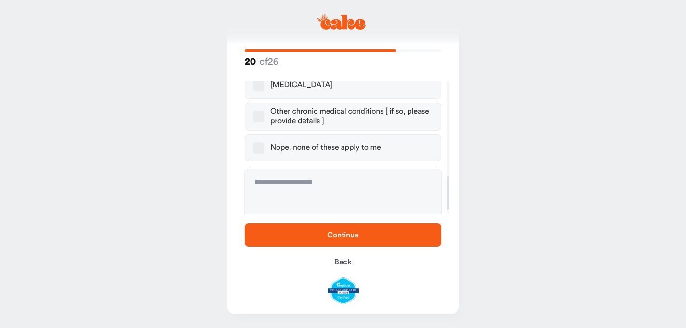
scroll to position [403, 0]
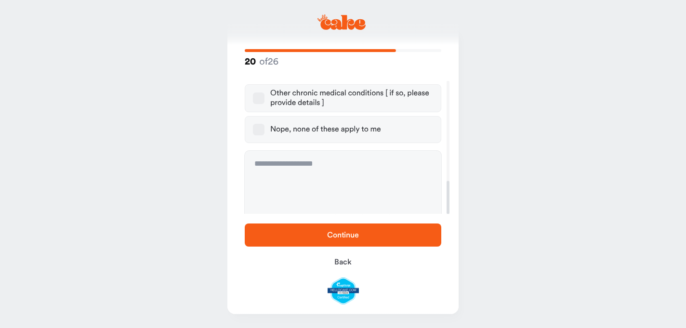
click at [255, 124] on button "Nope, none of these apply to me" at bounding box center [259, 130] width 12 height 12
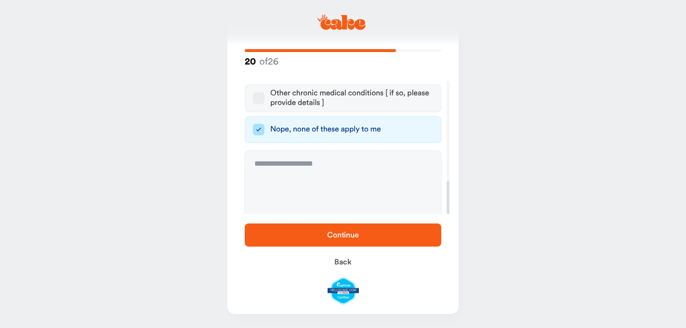
click at [287, 234] on span "Continue" at bounding box center [343, 235] width 166 height 12
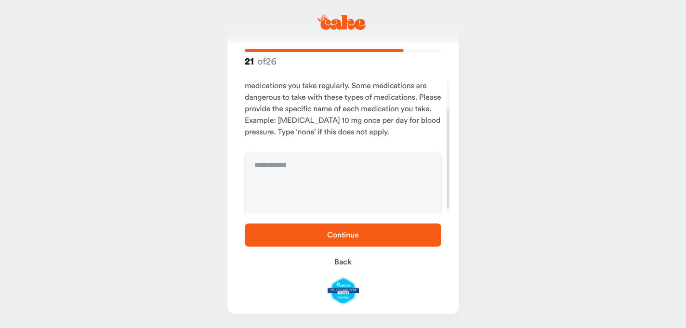
scroll to position [37, 0]
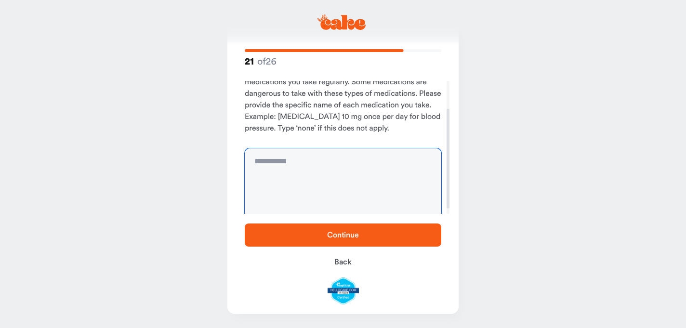
click at [268, 180] on textarea at bounding box center [343, 184] width 196 height 72
type textarea "****"
click at [327, 226] on button "Continue" at bounding box center [343, 234] width 196 height 23
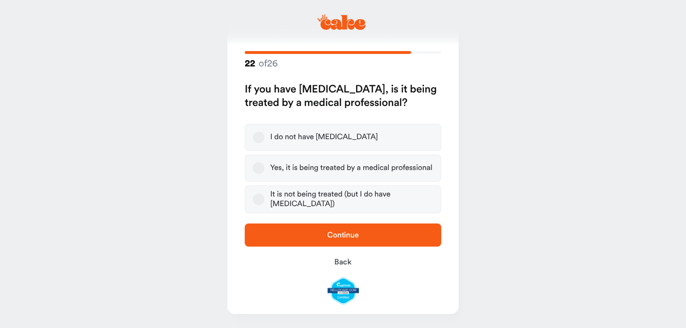
click at [261, 137] on button "I do not have [MEDICAL_DATA]" at bounding box center [259, 137] width 12 height 12
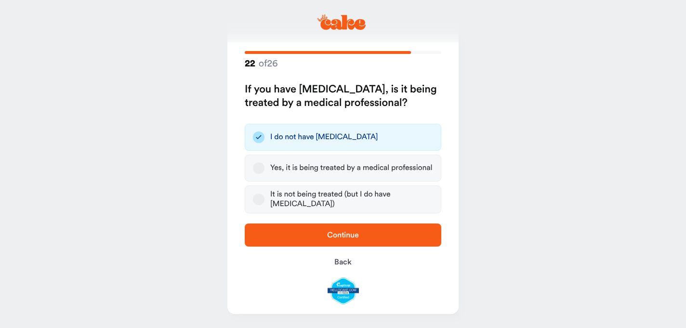
click at [285, 221] on div "Continue Back" at bounding box center [342, 264] width 231 height 100
click at [285, 232] on span "Continue" at bounding box center [343, 235] width 166 height 12
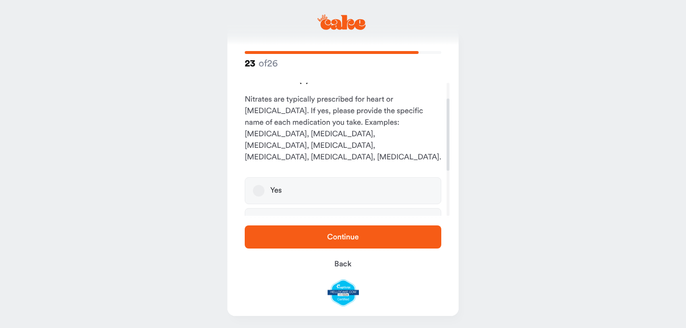
scroll to position [29, 0]
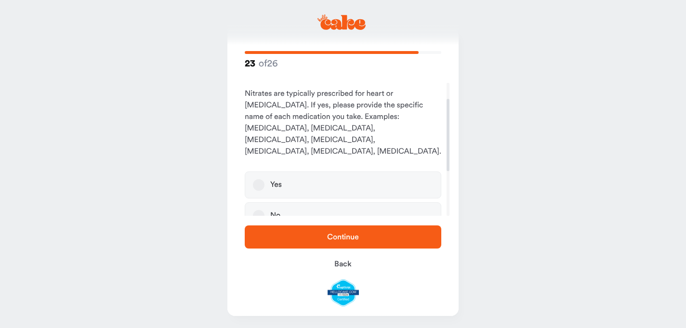
click at [262, 210] on button "No" at bounding box center [259, 216] width 12 height 12
click at [276, 233] on span "Continue" at bounding box center [343, 237] width 166 height 12
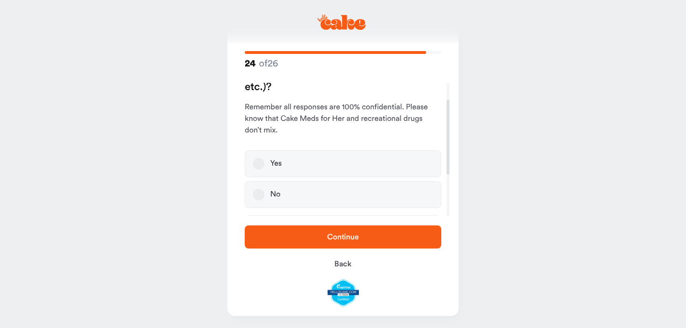
click at [265, 200] on label "No" at bounding box center [343, 194] width 196 height 27
click at [264, 200] on button "No" at bounding box center [259, 195] width 12 height 12
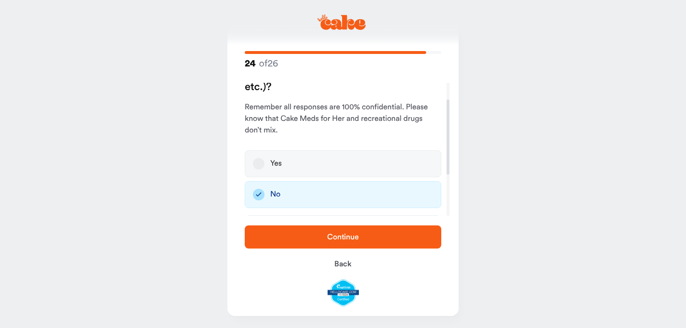
click at [278, 241] on span "Continue" at bounding box center [343, 237] width 166 height 12
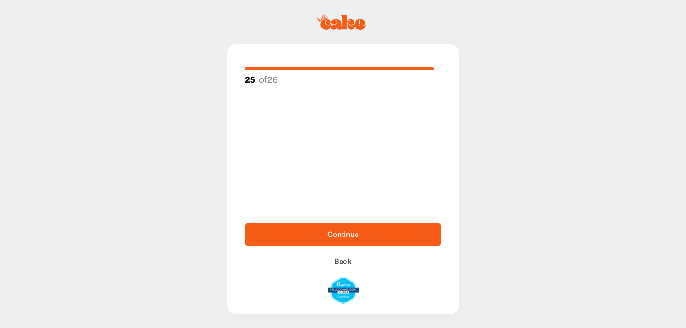
scroll to position [0, 0]
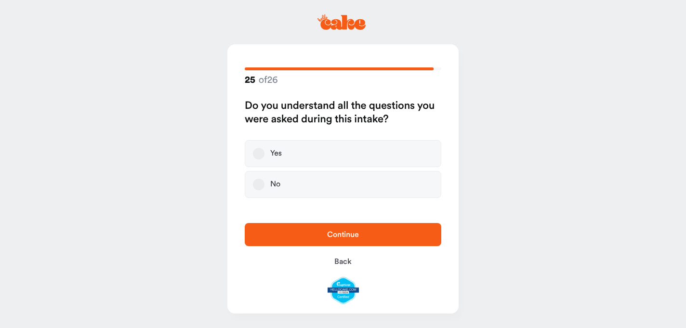
click at [257, 152] on button "Yes" at bounding box center [259, 154] width 12 height 12
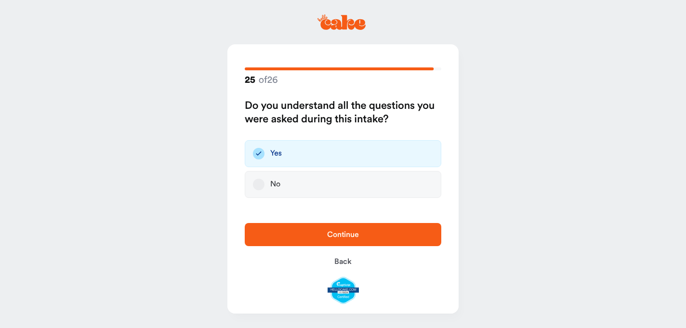
click at [272, 236] on span "Continue" at bounding box center [343, 235] width 166 height 12
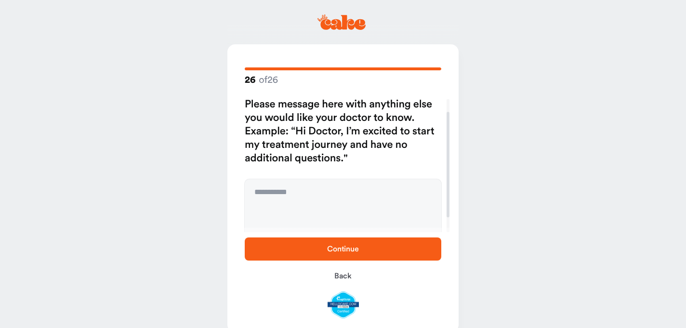
scroll to position [16, 0]
click at [309, 202] on textarea at bounding box center [343, 214] width 196 height 72
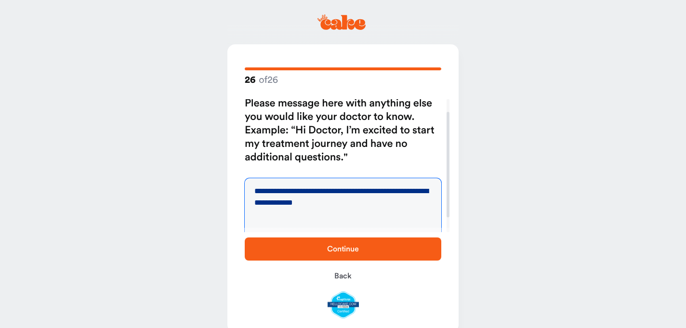
type textarea "**********"
click at [313, 251] on span "Continue" at bounding box center [343, 249] width 166 height 12
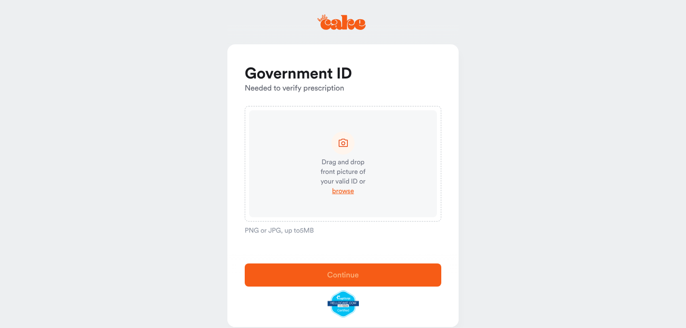
click at [344, 144] on icon at bounding box center [343, 143] width 9 height 8
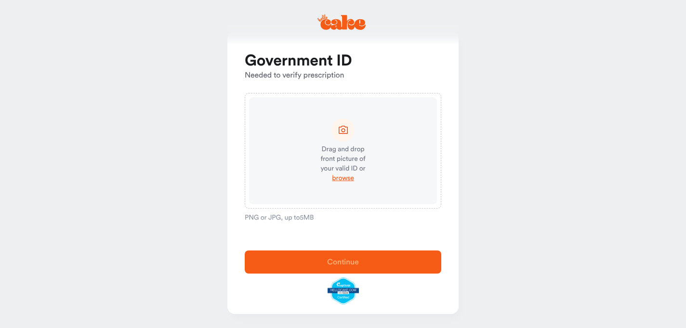
click at [344, 131] on icon at bounding box center [343, 130] width 9 height 8
click at [343, 182] on span "browse" at bounding box center [343, 178] width 22 height 10
click at [346, 179] on span "browse" at bounding box center [343, 178] width 22 height 10
click at [341, 182] on span "browse" at bounding box center [343, 178] width 22 height 10
click at [352, 175] on span "browse" at bounding box center [343, 178] width 22 height 10
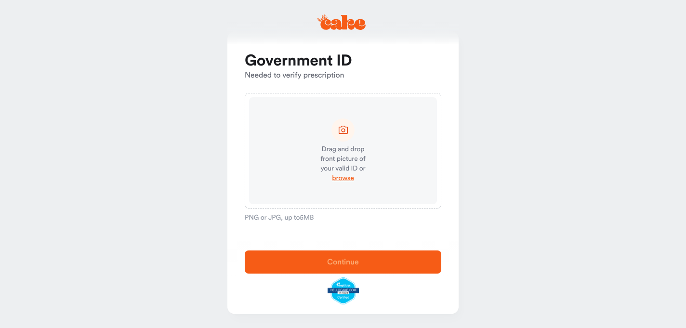
click at [601, 212] on main "Government ID Needed to verify prescription Drag and drop front picture of your…" at bounding box center [343, 157] width 686 height 341
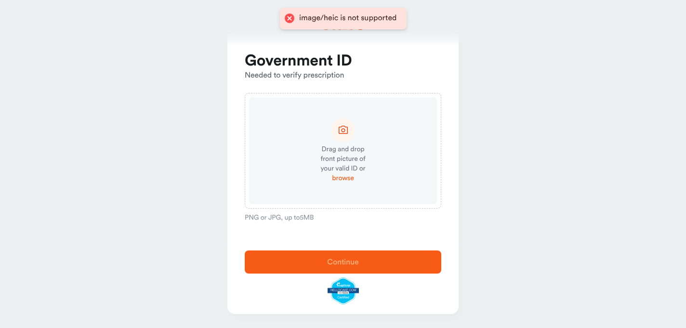
click at [350, 179] on span "browse" at bounding box center [343, 178] width 22 height 10
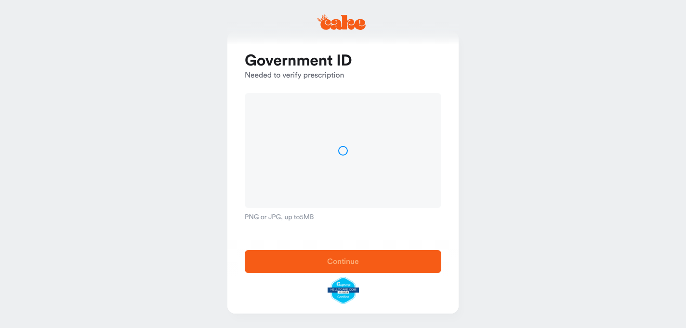
scroll to position [13, 0]
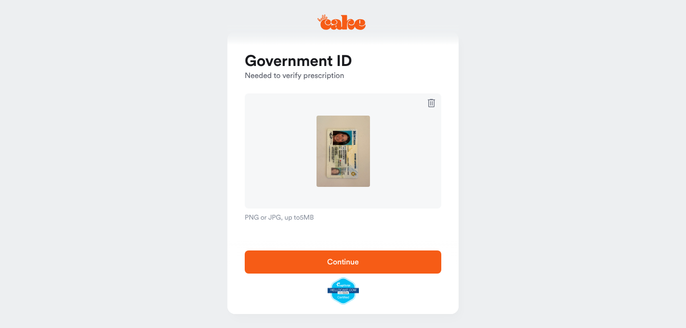
click at [348, 270] on button "Continue" at bounding box center [343, 261] width 196 height 23
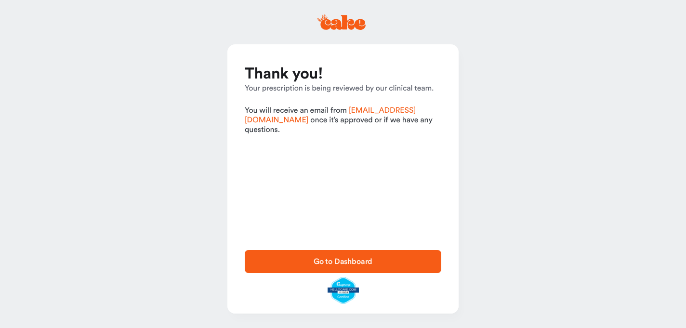
click at [386, 262] on span "Go to Dashboard" at bounding box center [343, 262] width 166 height 12
